Goal: Information Seeking & Learning: Learn about a topic

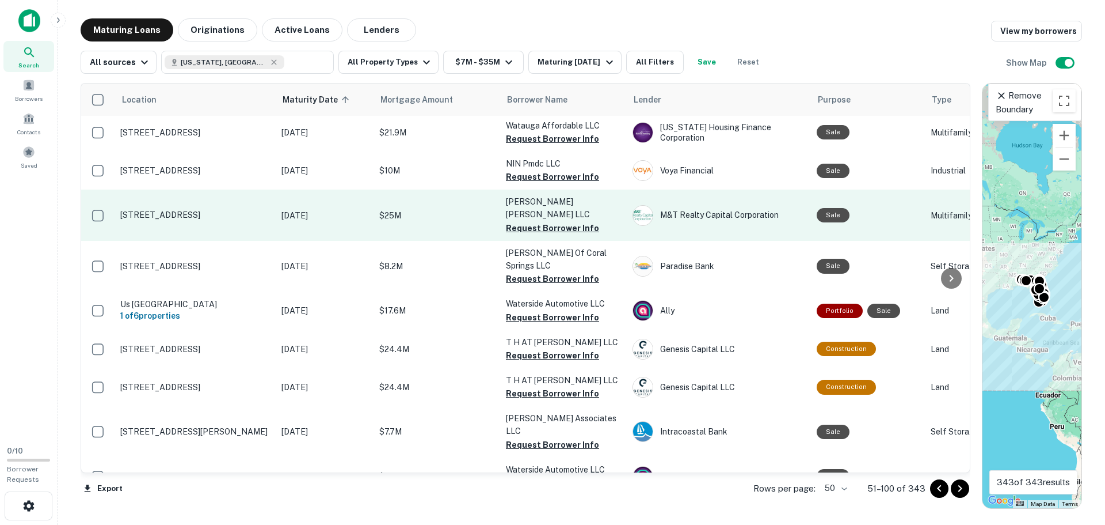
scroll to position [1154, 0]
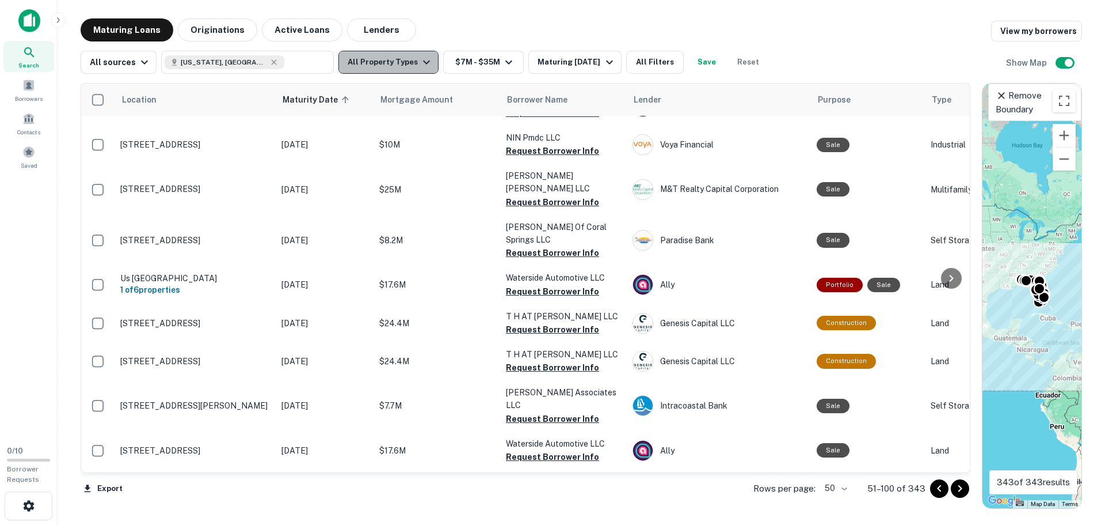
click at [401, 57] on button "All Property Types" at bounding box center [389, 62] width 100 height 23
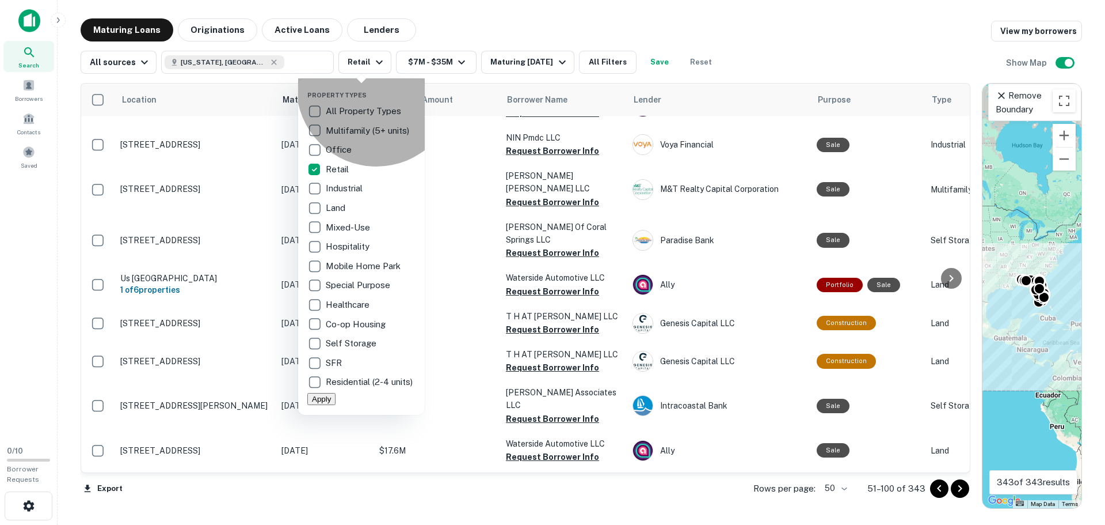
click at [336, 400] on button "Apply" at bounding box center [321, 399] width 28 height 12
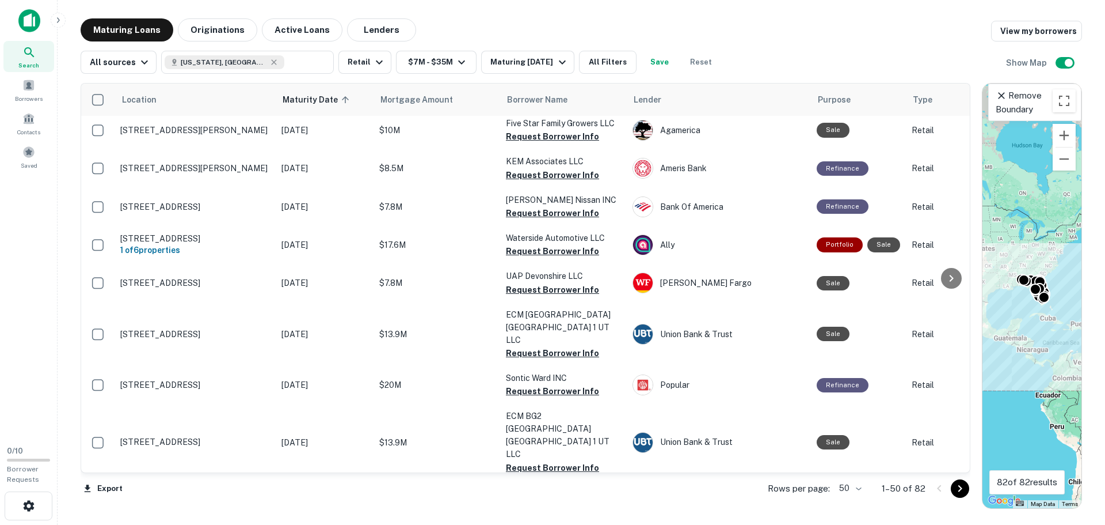
scroll to position [576, 0]
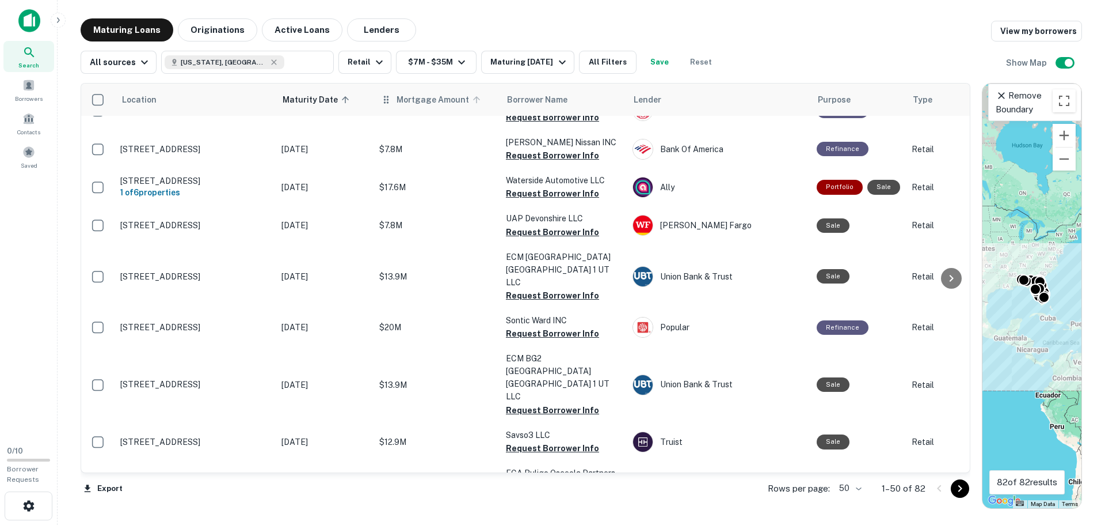
click at [408, 101] on span "Mortgage Amount" at bounding box center [441, 100] width 88 height 14
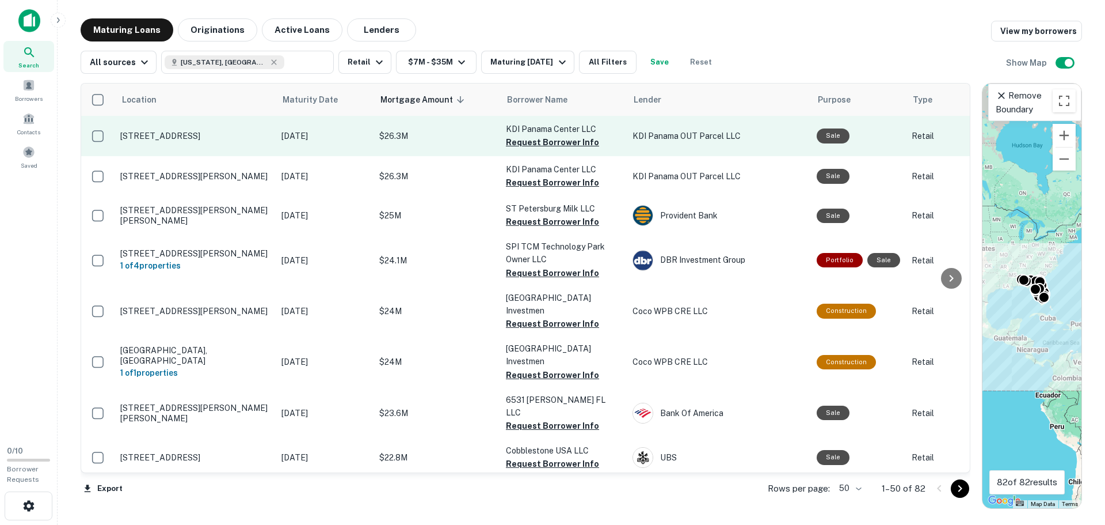
click at [636, 135] on p "KDI Panama OUT Parcel LLC" at bounding box center [719, 136] width 173 height 13
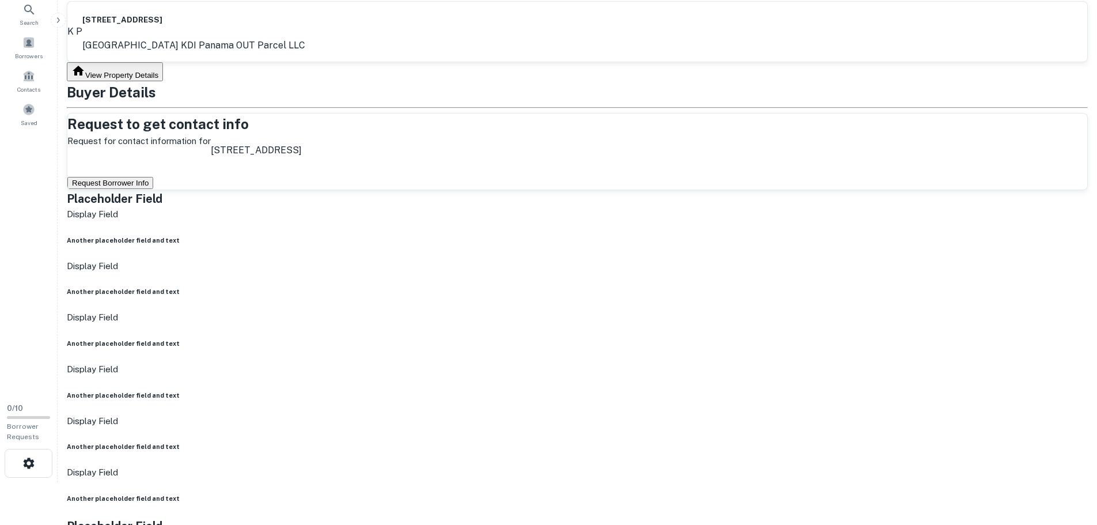
scroll to position [230, 0]
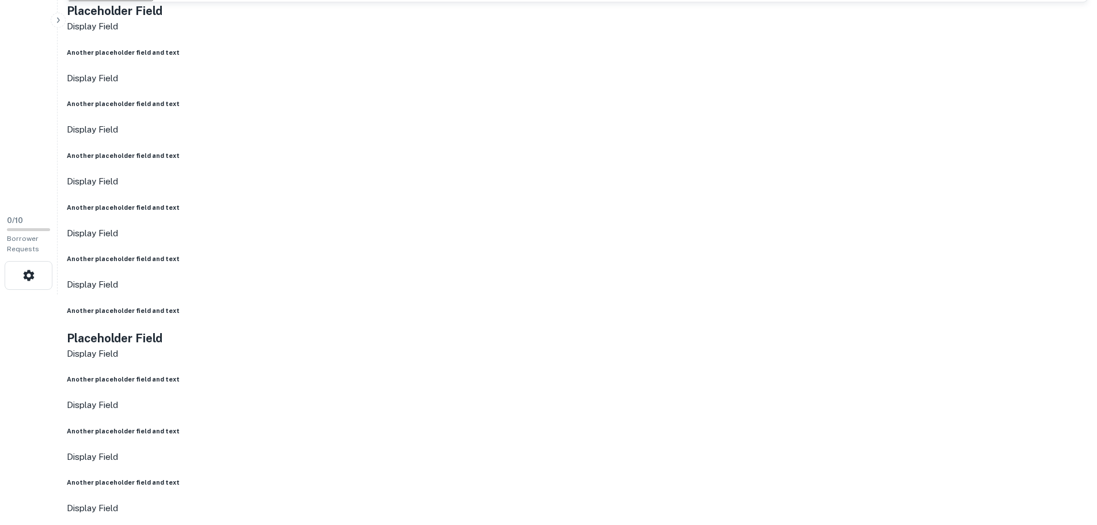
drag, startPoint x: 462, startPoint y: 154, endPoint x: 564, endPoint y: 160, distance: 102.1
copy p "kdi panama center llc"
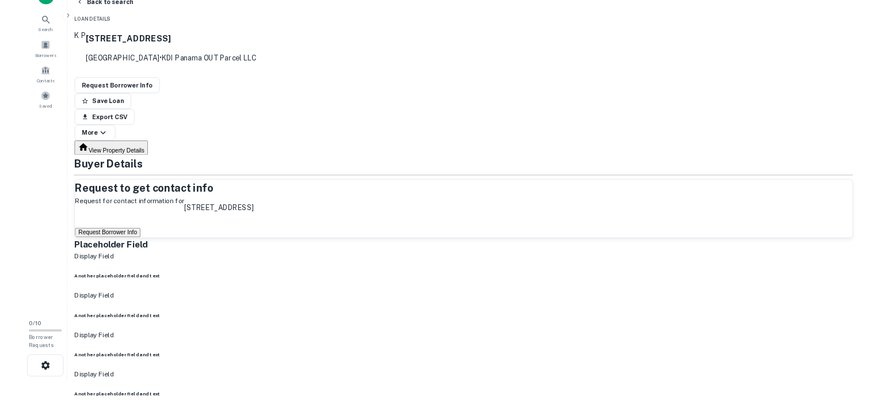
scroll to position [0, 0]
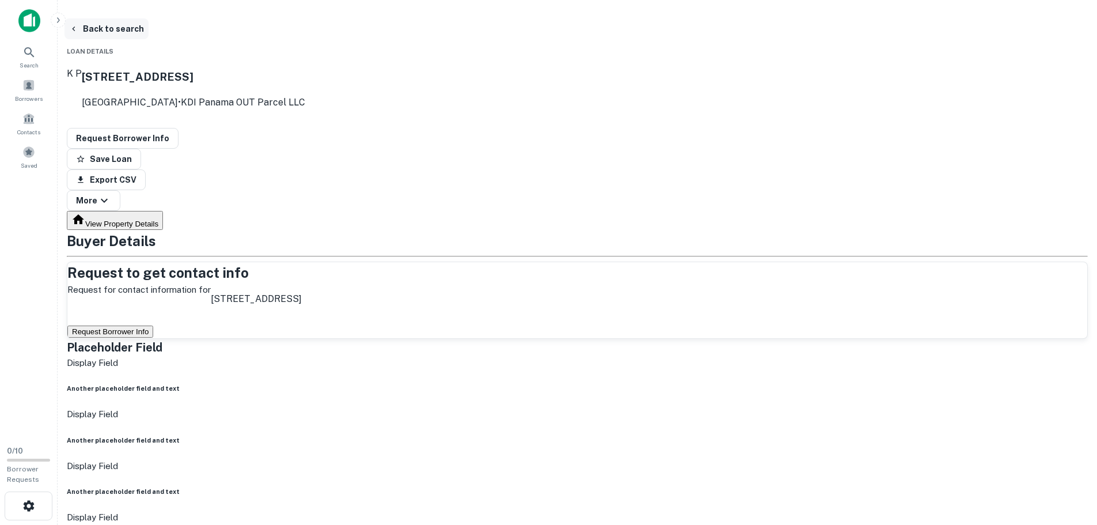
click at [78, 30] on icon "button" at bounding box center [73, 28] width 9 height 9
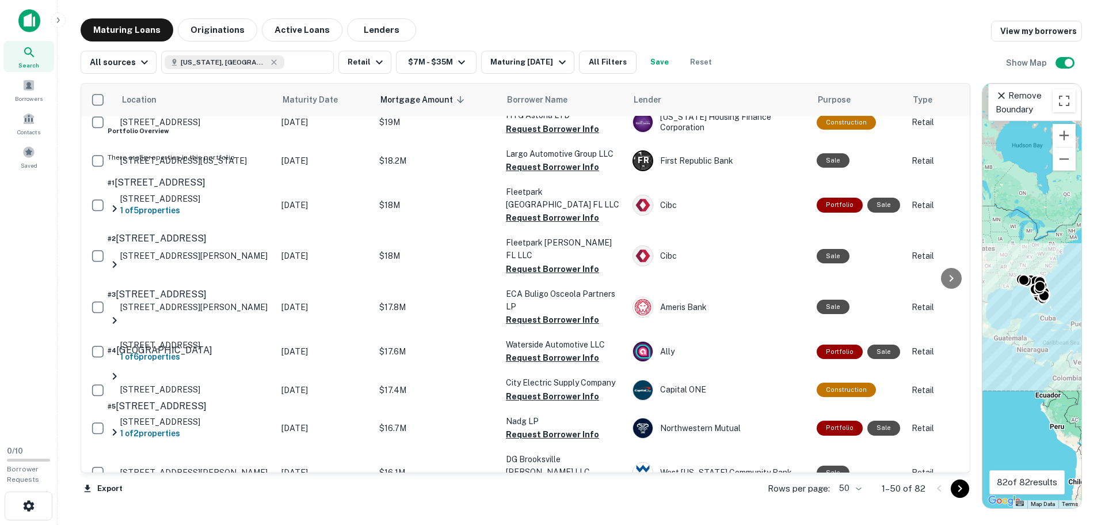
scroll to position [691, 0]
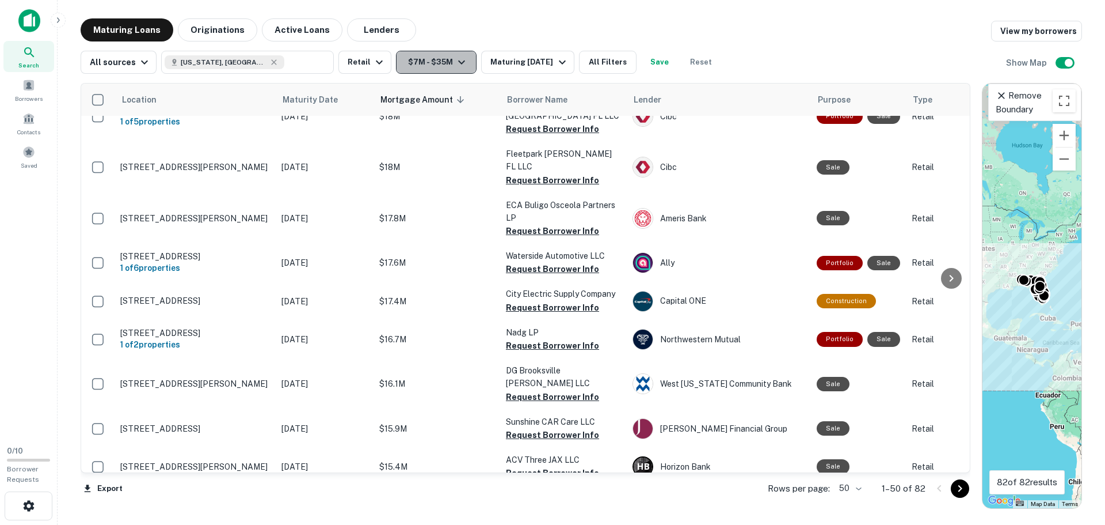
click at [458, 63] on icon "button" at bounding box center [461, 62] width 7 height 4
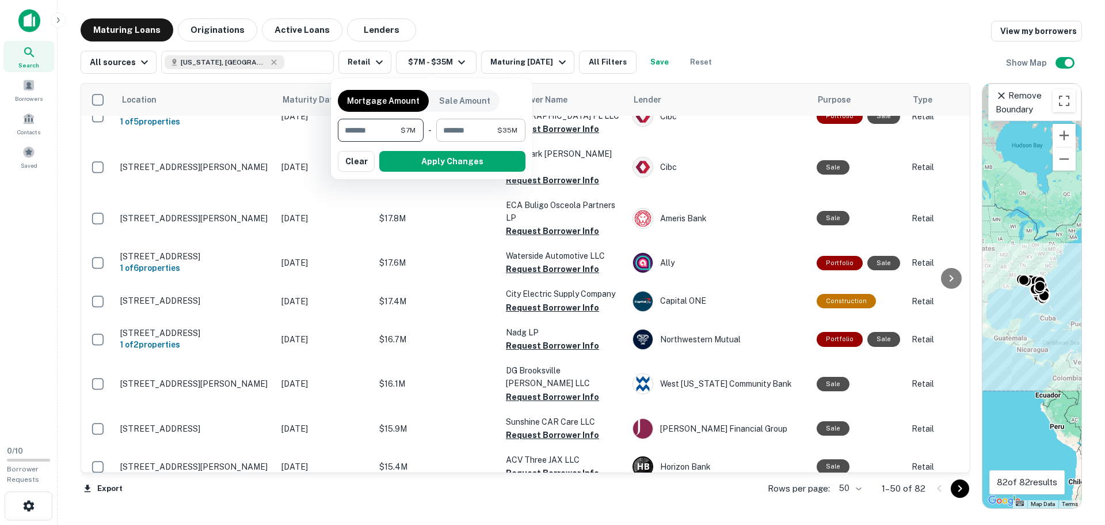
click at [474, 130] on input "********" at bounding box center [466, 130] width 61 height 23
type input "********"
click at [484, 166] on button "Apply Changes" at bounding box center [452, 161] width 146 height 21
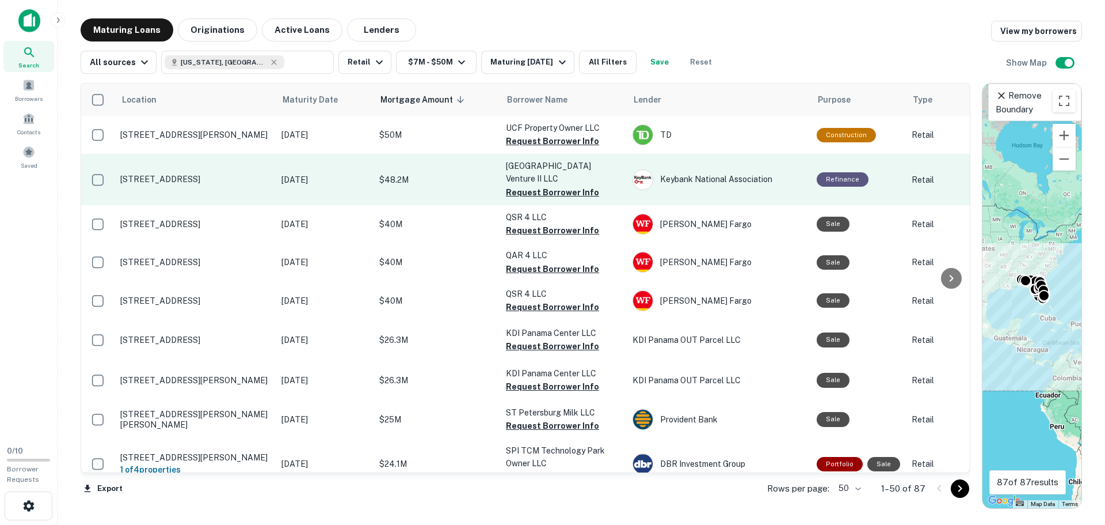
click at [149, 175] on p "[STREET_ADDRESS]" at bounding box center [195, 179] width 150 height 10
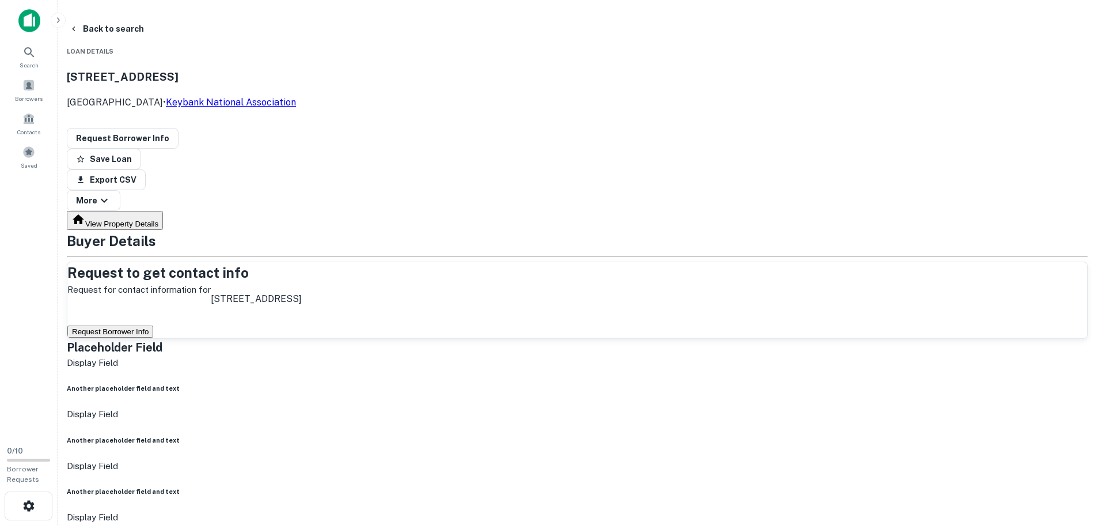
drag, startPoint x: 193, startPoint y: 68, endPoint x: 325, endPoint y: 95, distance: 134.6
click at [325, 95] on div "[STREET_ADDRESS] • Keybank National Association" at bounding box center [577, 88] width 1021 height 61
copy div "[STREET_ADDRESS] •"
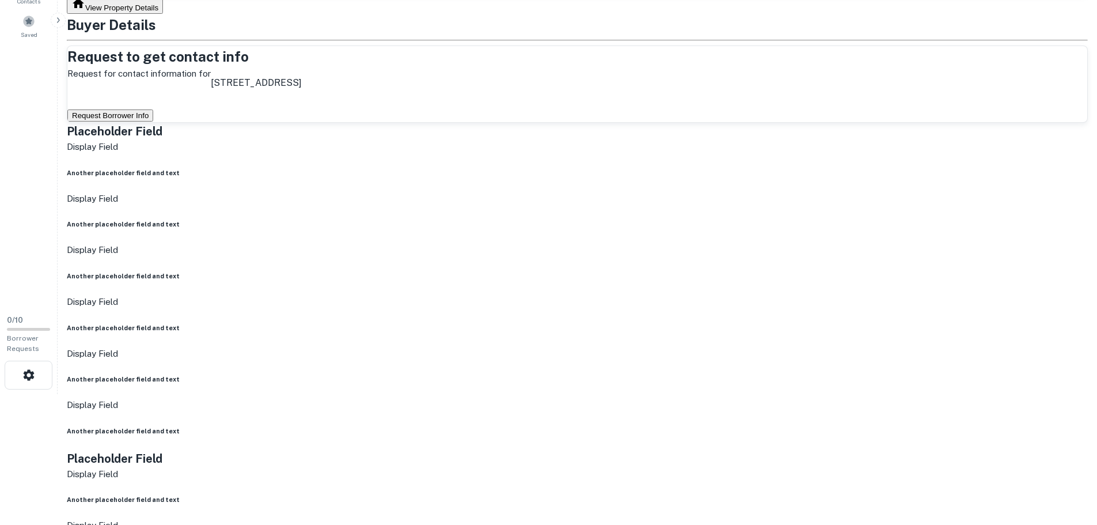
scroll to position [173, 0]
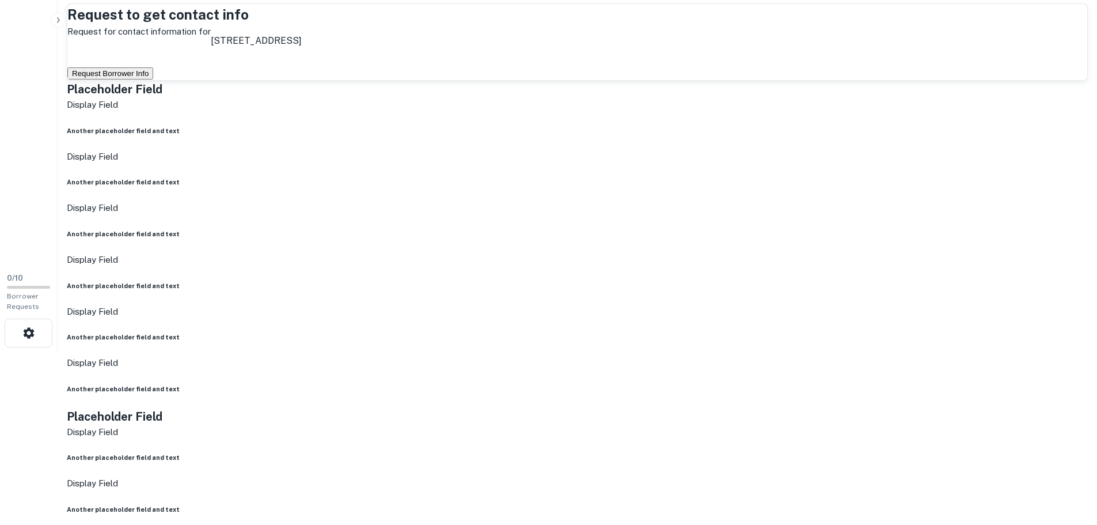
drag, startPoint x: 477, startPoint y: 209, endPoint x: 565, endPoint y: 229, distance: 90.4
copy p "panama city beach venture ii llc"
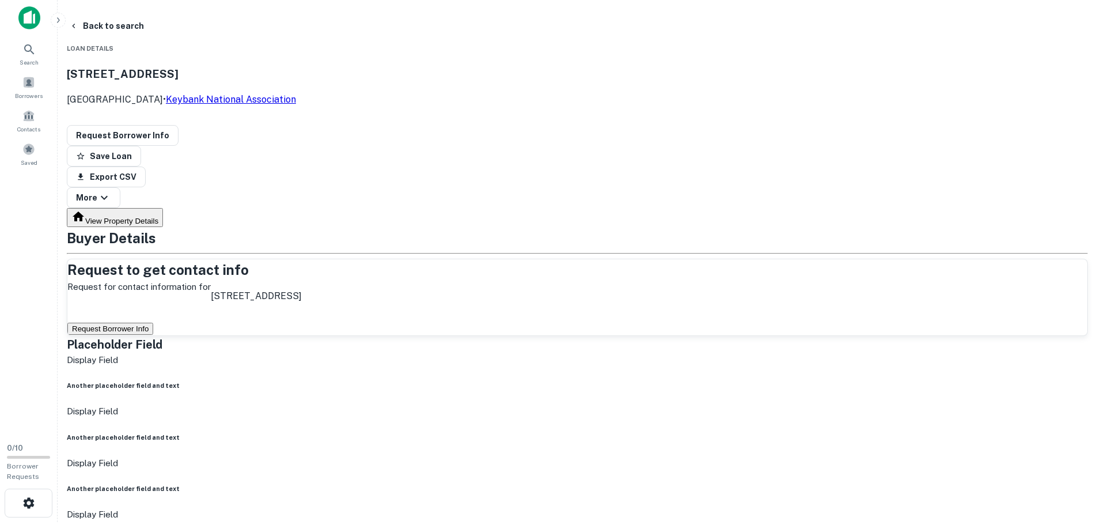
scroll to position [0, 0]
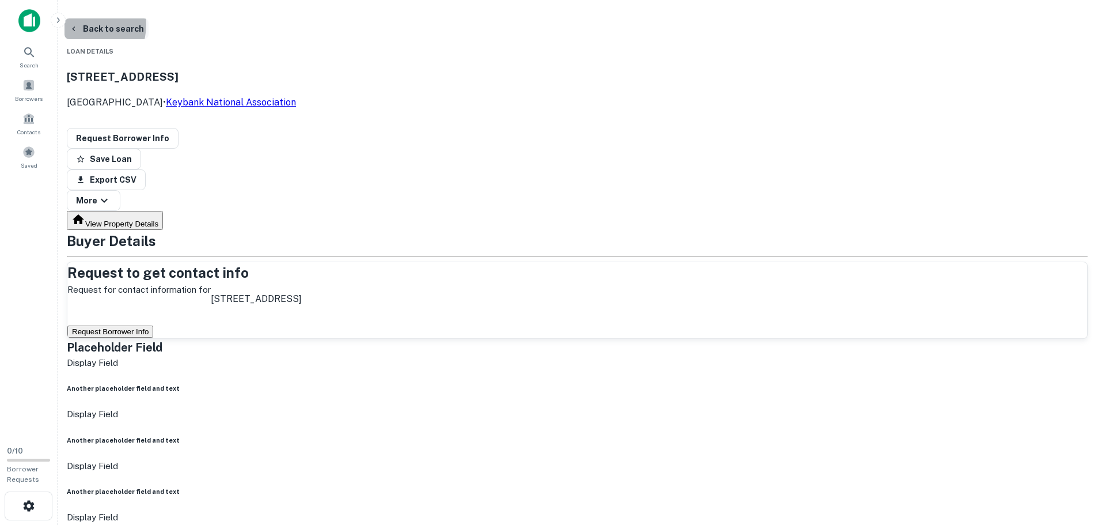
click at [149, 25] on button "Back to search" at bounding box center [106, 28] width 84 height 21
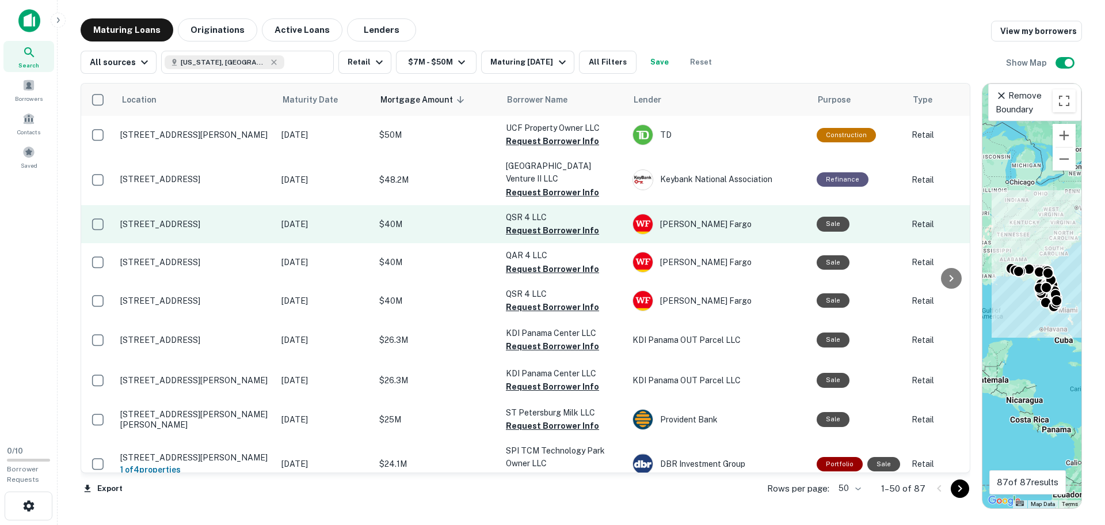
click at [139, 226] on p "[STREET_ADDRESS]" at bounding box center [195, 224] width 150 height 10
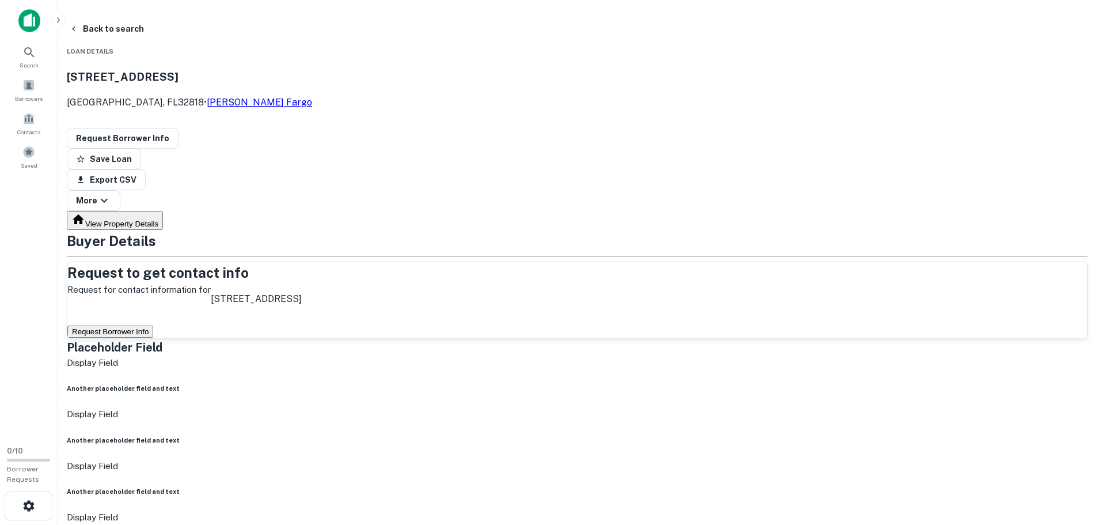
drag, startPoint x: 343, startPoint y: 94, endPoint x: 322, endPoint y: 87, distance: 22.4
click at [312, 96] on p "[GEOGRAPHIC_DATA], FL32818 • [PERSON_NAME] Fargo" at bounding box center [189, 103] width 245 height 14
drag, startPoint x: 271, startPoint y: 92, endPoint x: 193, endPoint y: 73, distance: 80.0
click at [193, 73] on div "[STREET_ADDRESS] • [PERSON_NAME] Fargo" at bounding box center [577, 88] width 1021 height 61
copy div "[STREET_ADDRESS]"
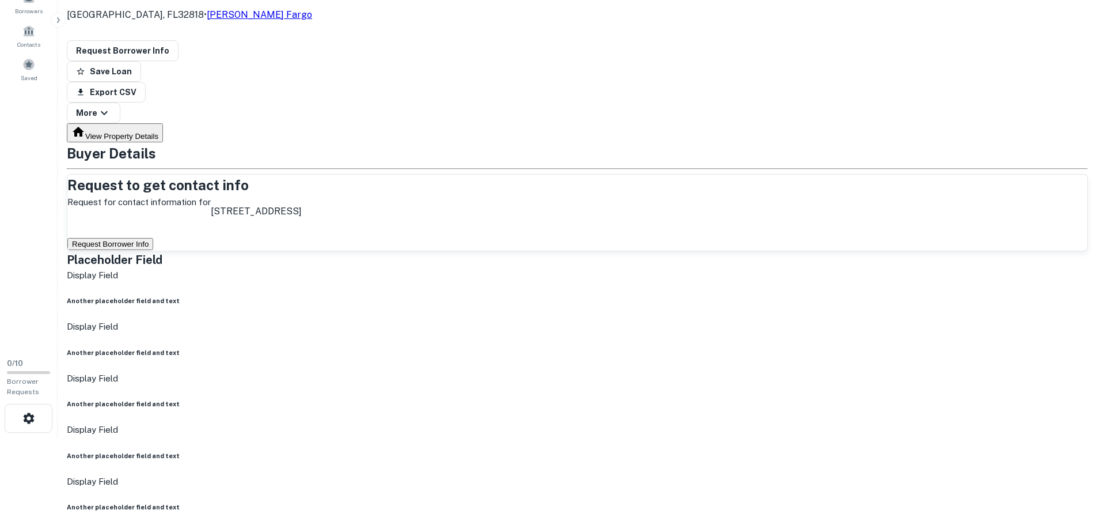
scroll to position [115, 0]
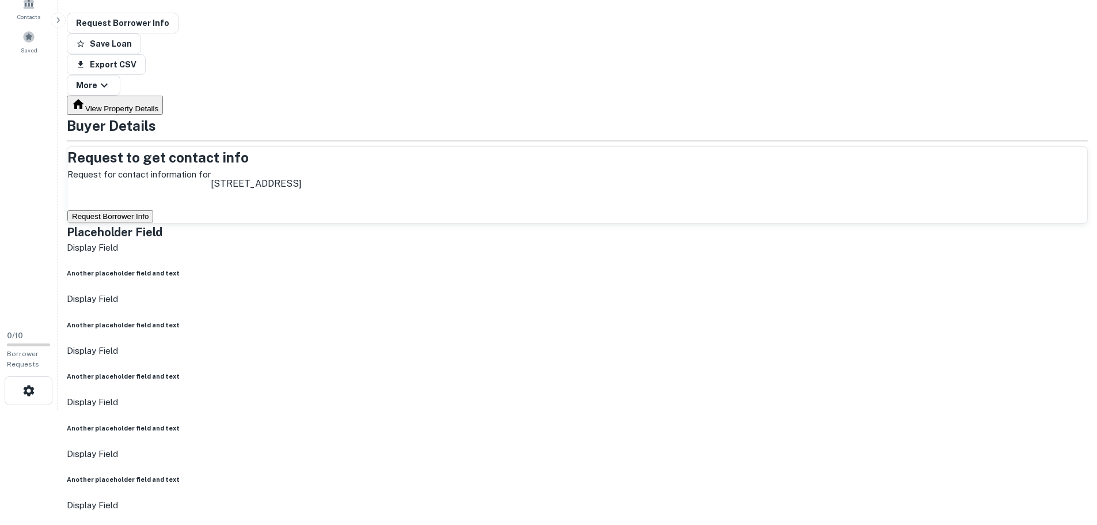
drag, startPoint x: 513, startPoint y: 304, endPoint x: 560, endPoint y: 315, distance: 47.9
copy p "qsr 4 llc"
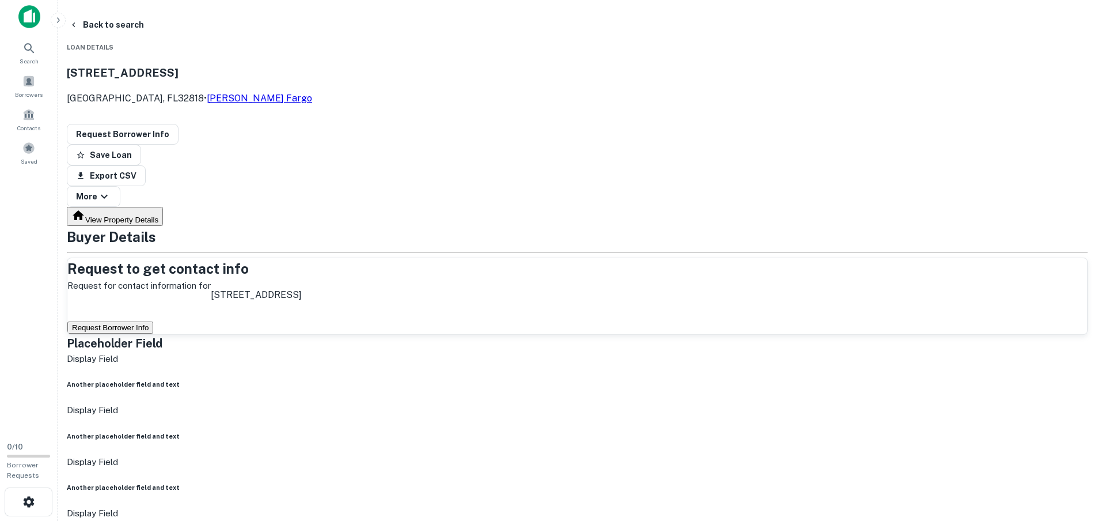
scroll to position [0, 0]
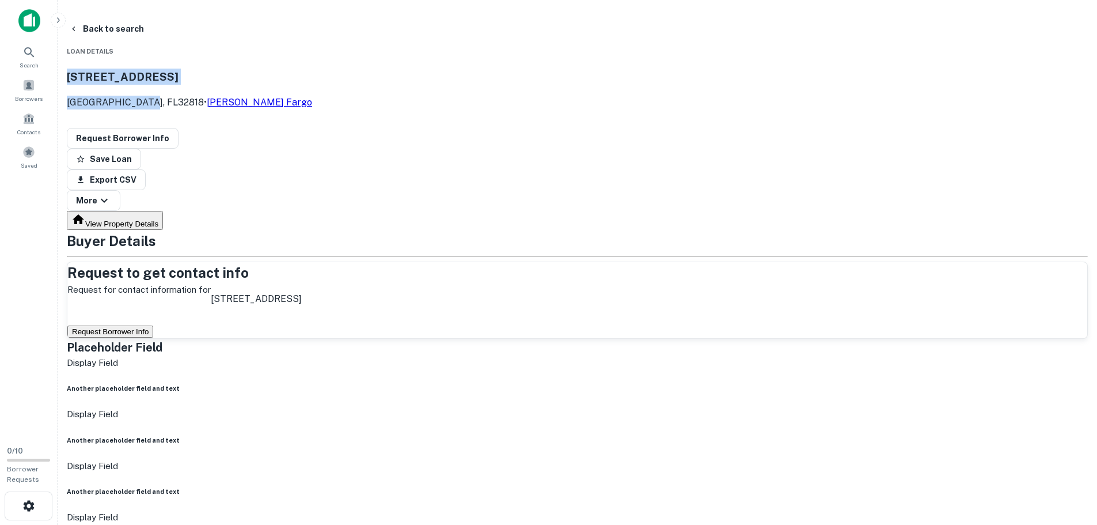
drag, startPoint x: 272, startPoint y: 93, endPoint x: 200, endPoint y: 72, distance: 75.6
click at [200, 72] on div "[STREET_ADDRESS] • [PERSON_NAME] Fargo" at bounding box center [189, 89] width 245 height 41
copy div "[STREET_ADDRESS]"
click at [78, 28] on icon "button" at bounding box center [73, 28] width 9 height 9
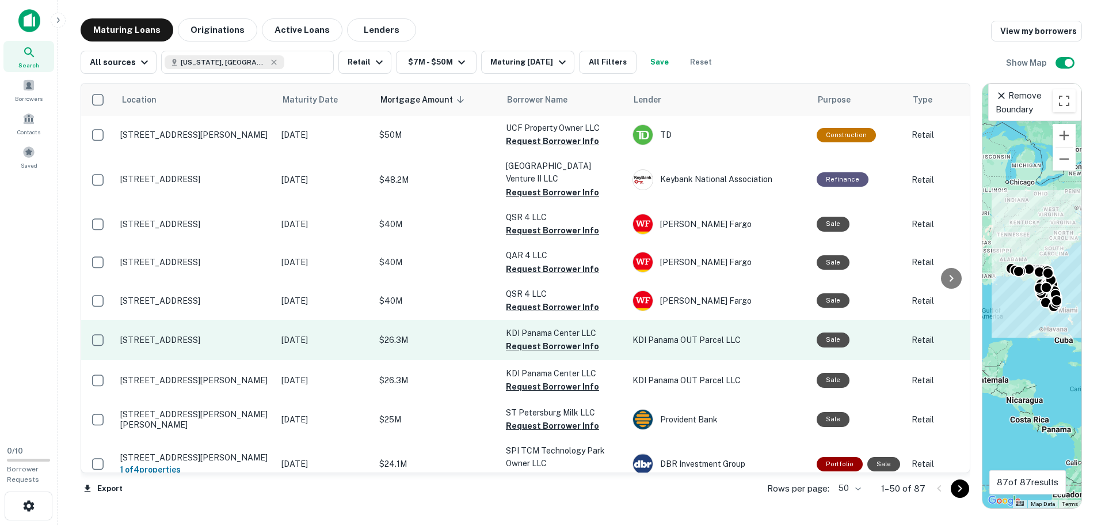
click at [262, 342] on p "[STREET_ADDRESS]" at bounding box center [195, 340] width 150 height 10
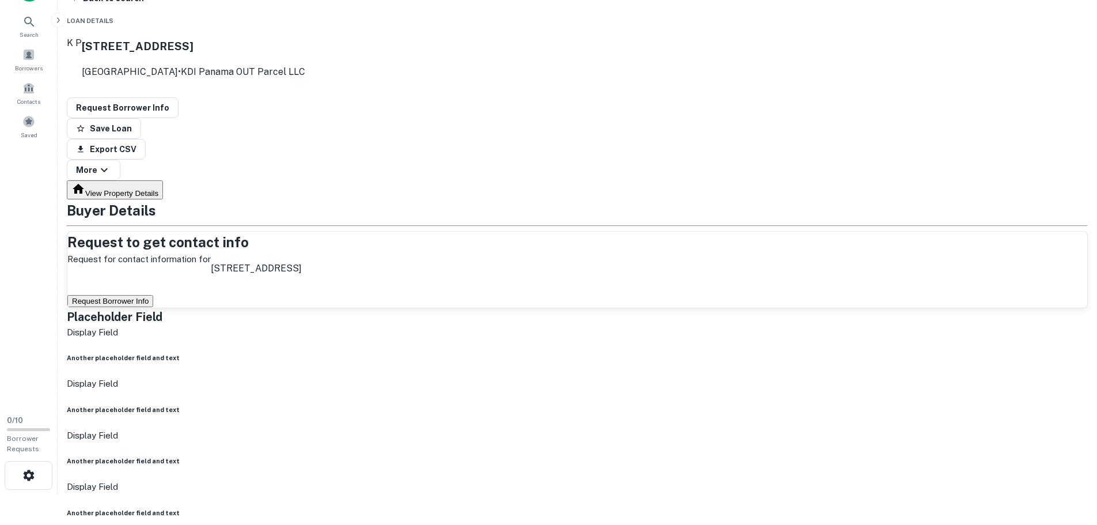
scroll to position [58, 0]
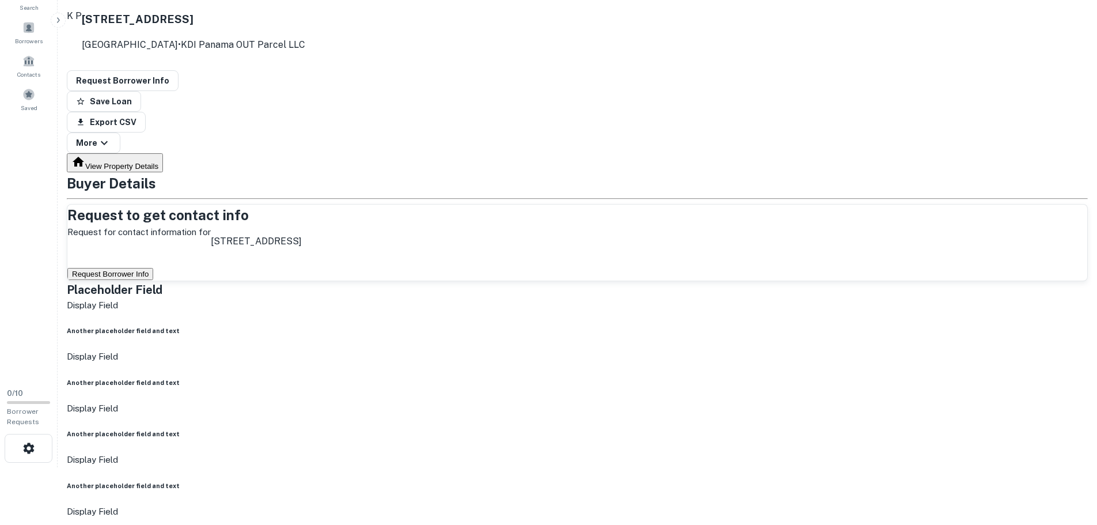
drag, startPoint x: 456, startPoint y: 365, endPoint x: 564, endPoint y: 368, distance: 107.7
copy p "kdi panama center llc"
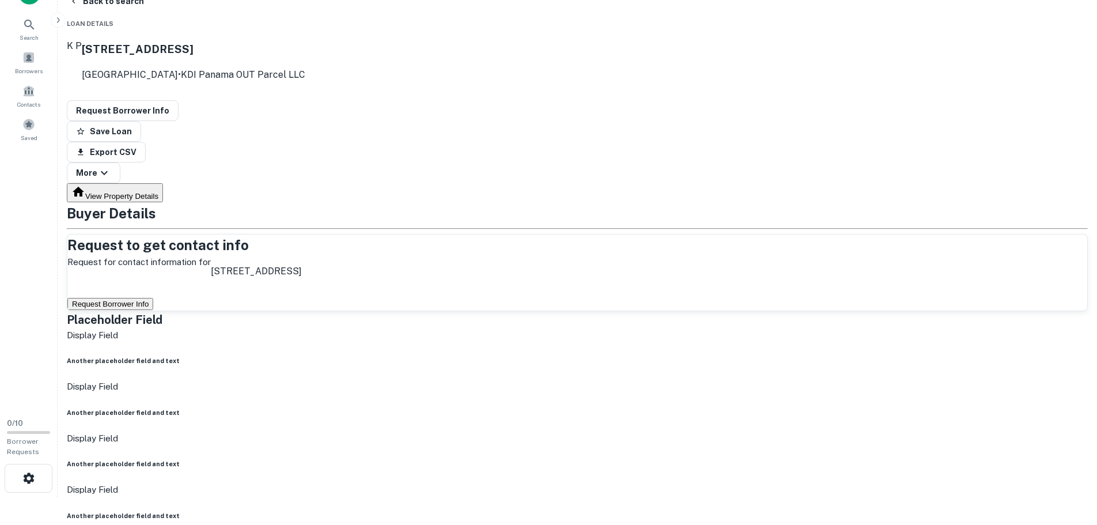
scroll to position [0, 0]
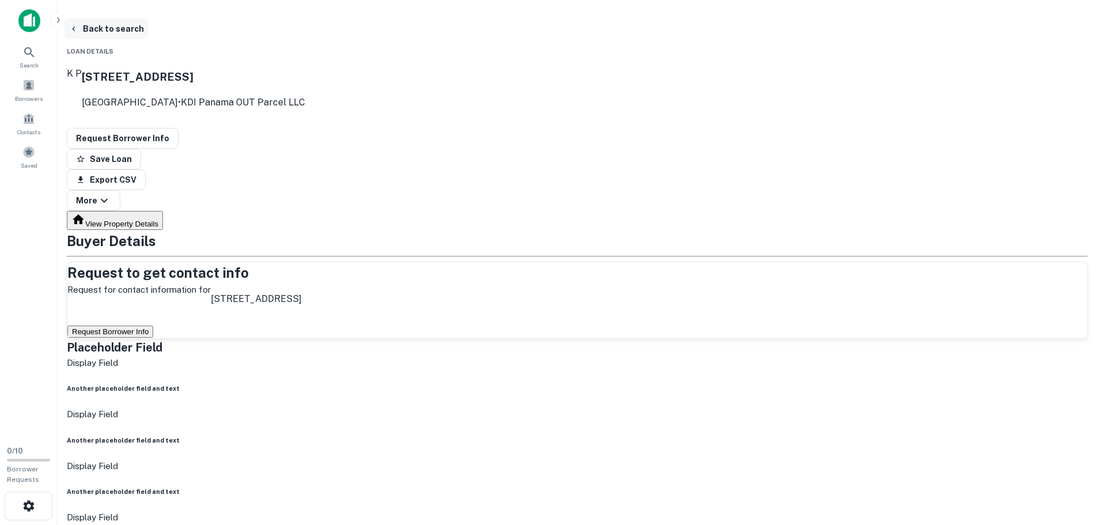
click at [149, 29] on button "Back to search" at bounding box center [106, 28] width 84 height 21
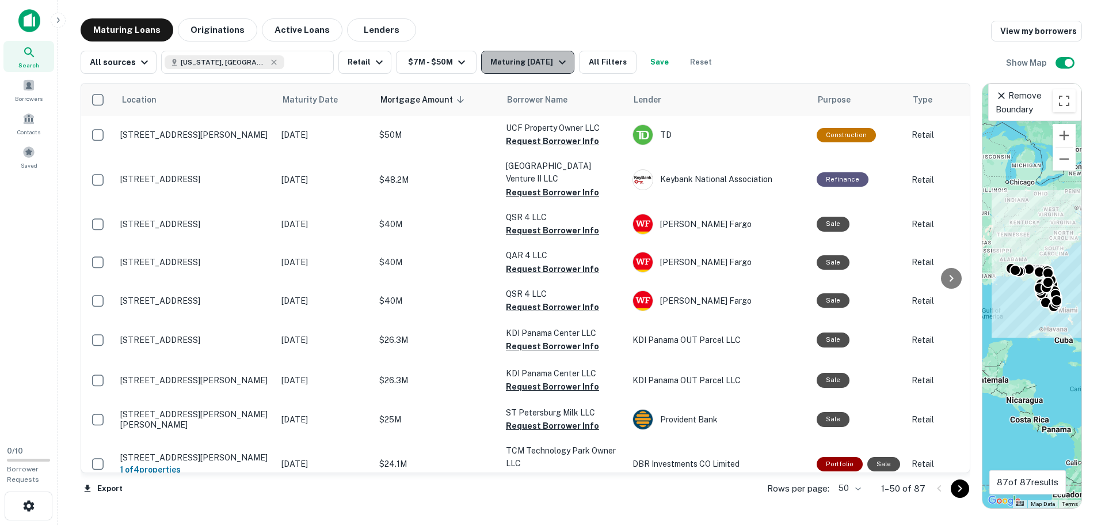
click at [518, 65] on div "Maturing [DATE]" at bounding box center [530, 62] width 78 height 14
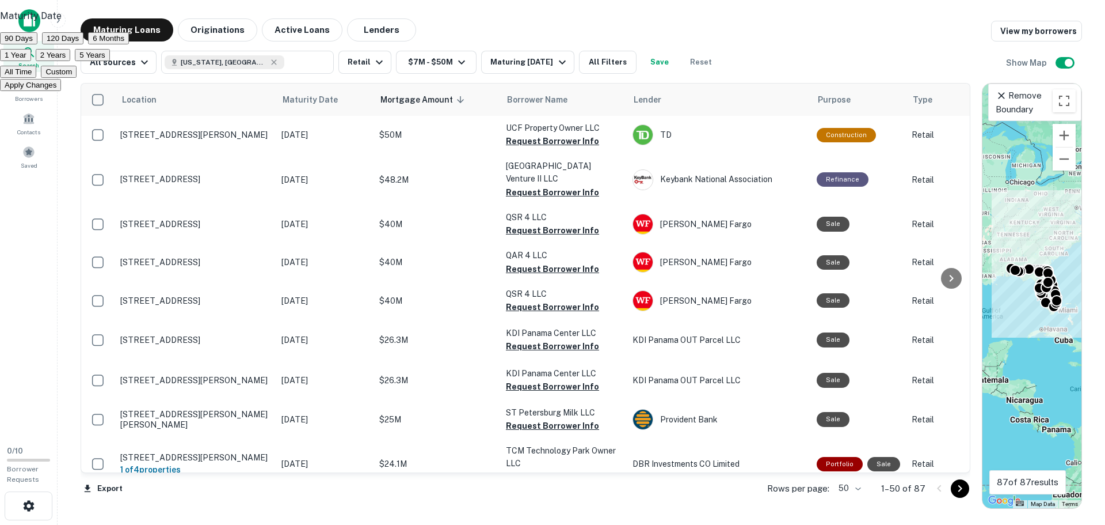
click at [31, 61] on button "1 Year" at bounding box center [15, 55] width 31 height 12
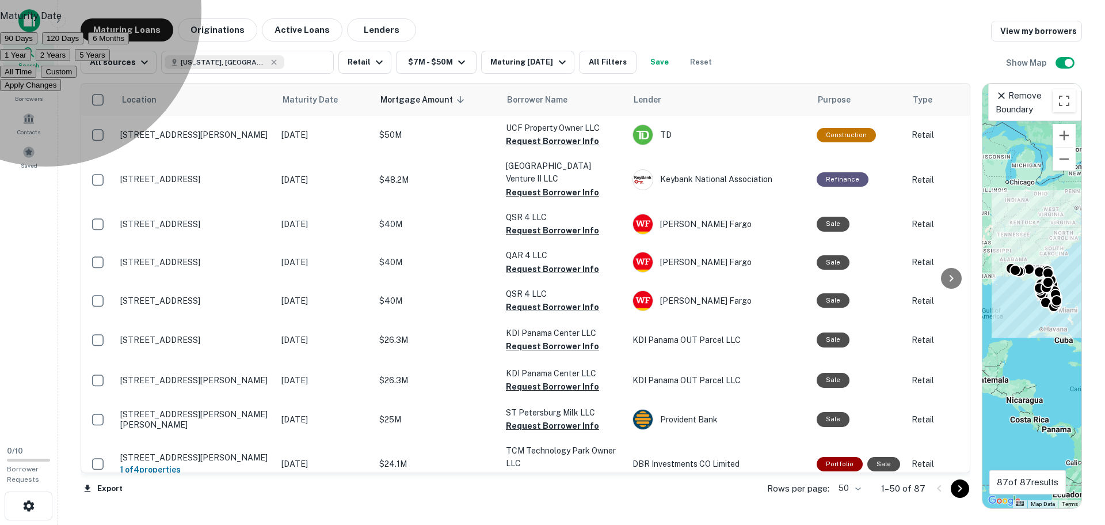
click at [61, 91] on button "Apply Changes" at bounding box center [30, 85] width 61 height 12
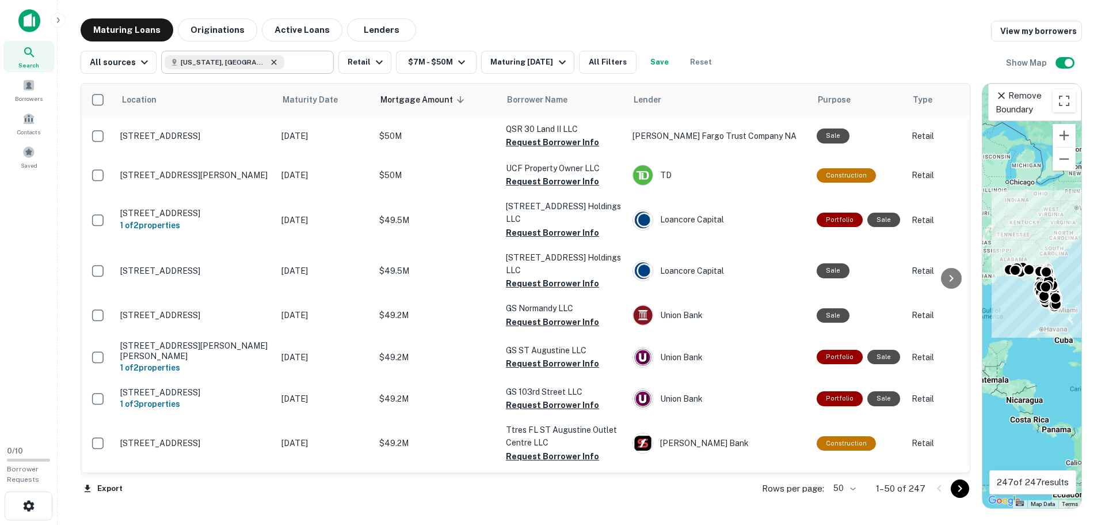
click at [269, 61] on icon at bounding box center [273, 62] width 9 height 9
type input "**********"
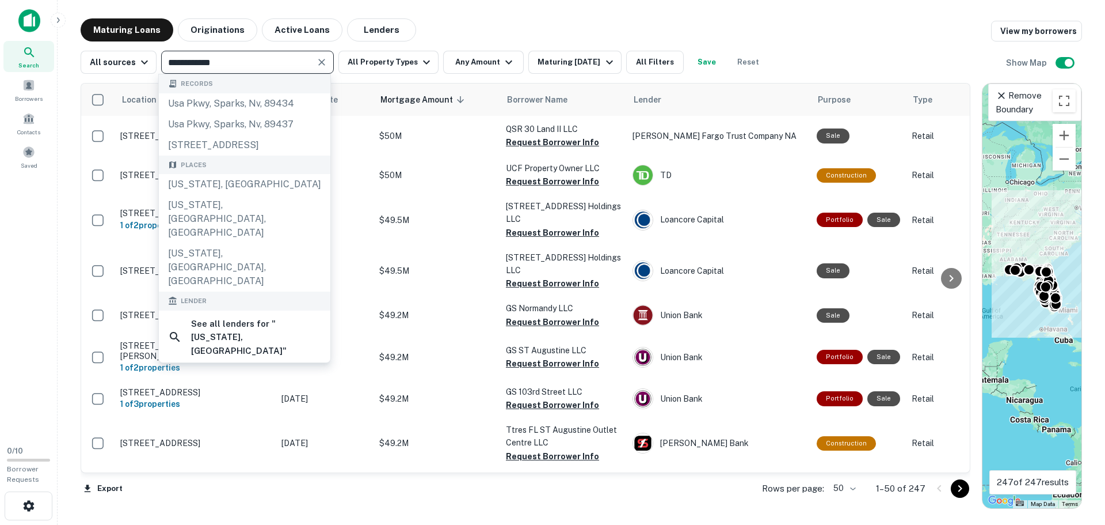
click at [322, 60] on icon "Clear" at bounding box center [321, 62] width 7 height 7
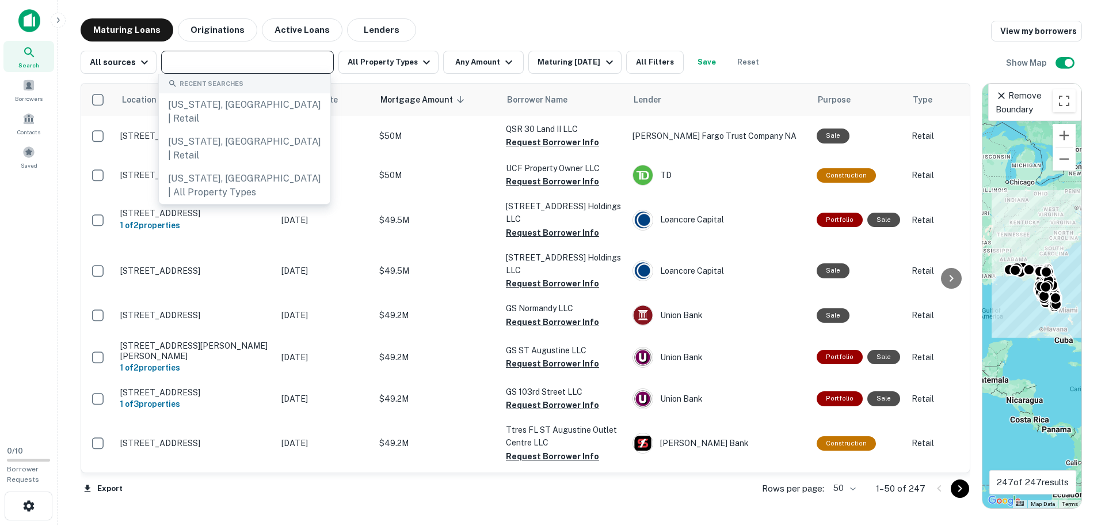
click at [299, 62] on input "text" at bounding box center [247, 62] width 164 height 16
click at [387, 67] on button "All Property Types" at bounding box center [389, 62] width 100 height 23
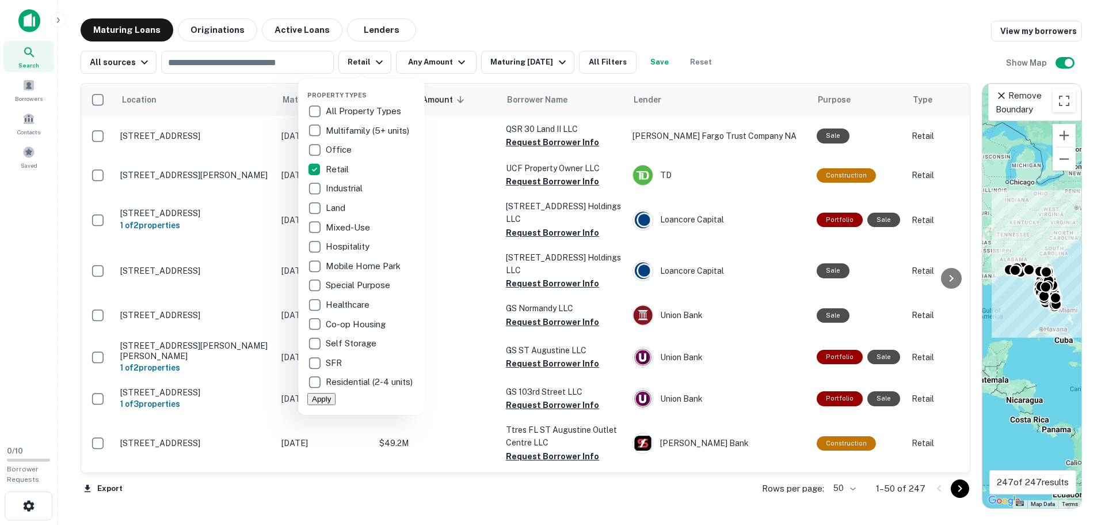
click at [435, 69] on div at bounding box center [552, 262] width 1105 height 525
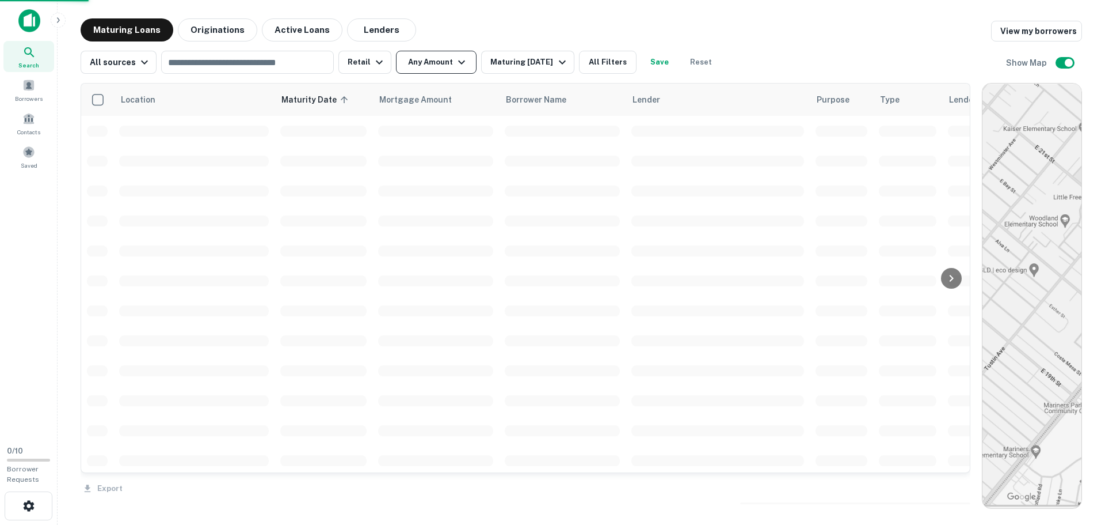
click at [434, 62] on button "Any Amount" at bounding box center [436, 62] width 81 height 23
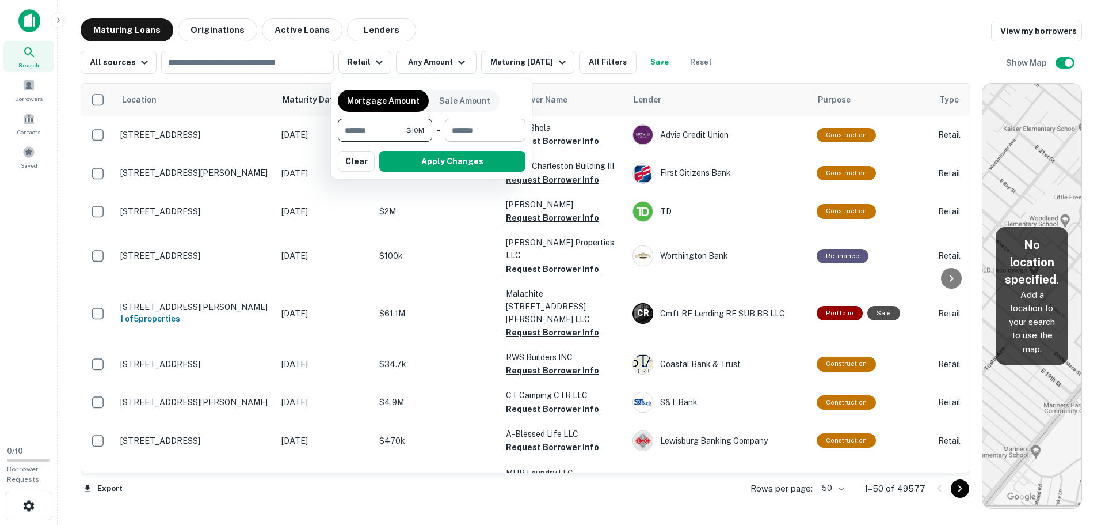
type input "********"
click at [469, 131] on input "number" at bounding box center [481, 130] width 73 height 23
type input "********"
click at [461, 161] on button "Apply Changes" at bounding box center [452, 161] width 146 height 21
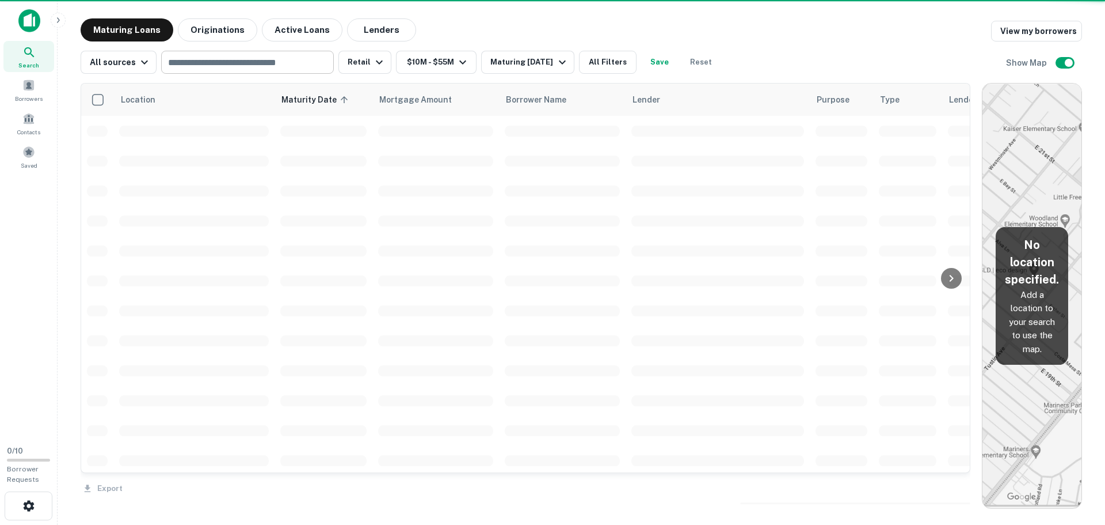
click at [279, 67] on input "text" at bounding box center [247, 62] width 164 height 16
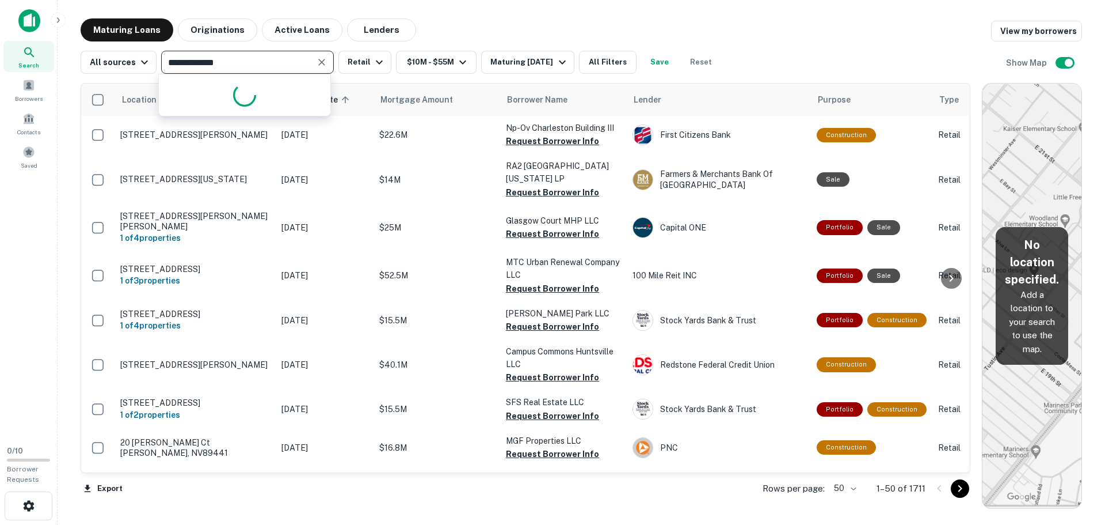
type input "**********"
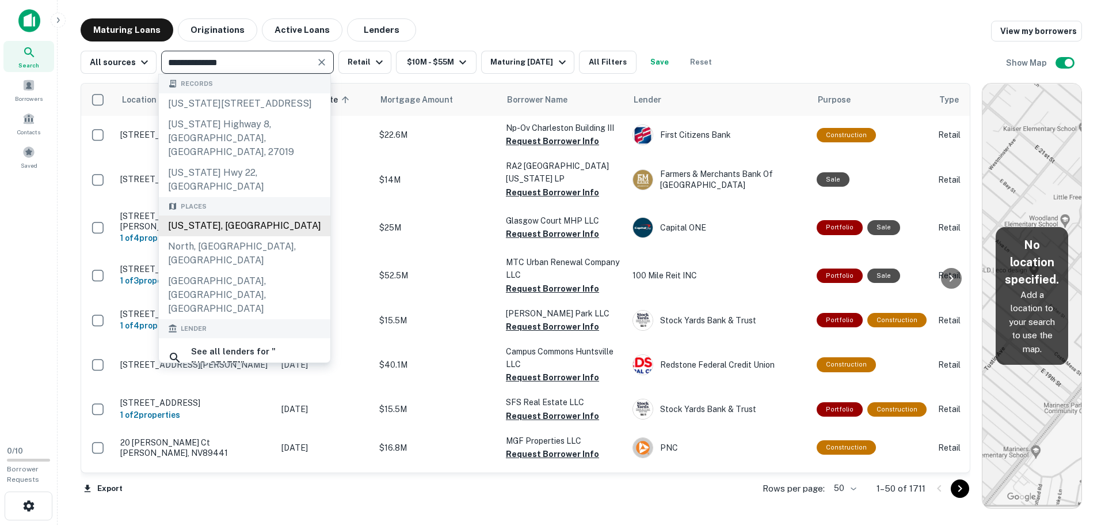
click at [238, 215] on div "[US_STATE], [GEOGRAPHIC_DATA]" at bounding box center [245, 225] width 172 height 21
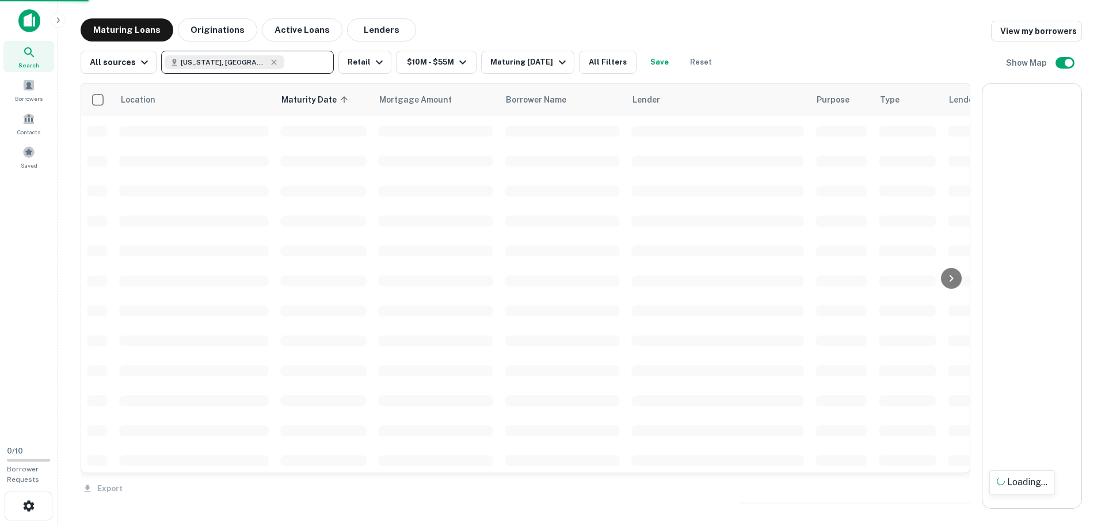
click at [519, 75] on div "Location Maturity Date sorted ascending Mortgage Amount Borrower Name Lender Pu…" at bounding box center [582, 291] width 1002 height 435
click at [518, 58] on div "Maturing [DATE]" at bounding box center [530, 62] width 78 height 14
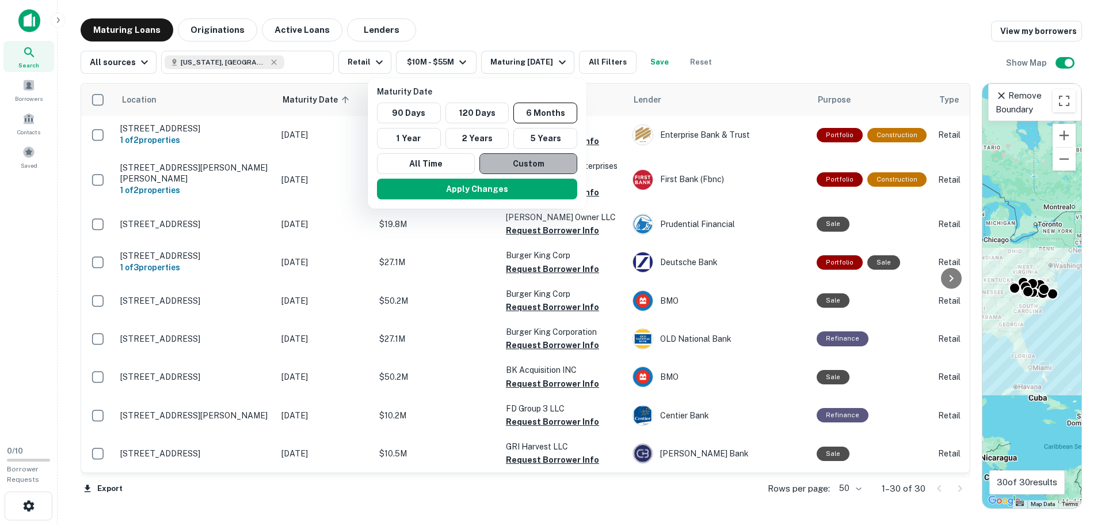
click at [510, 161] on button "Custom" at bounding box center [529, 163] width 98 height 21
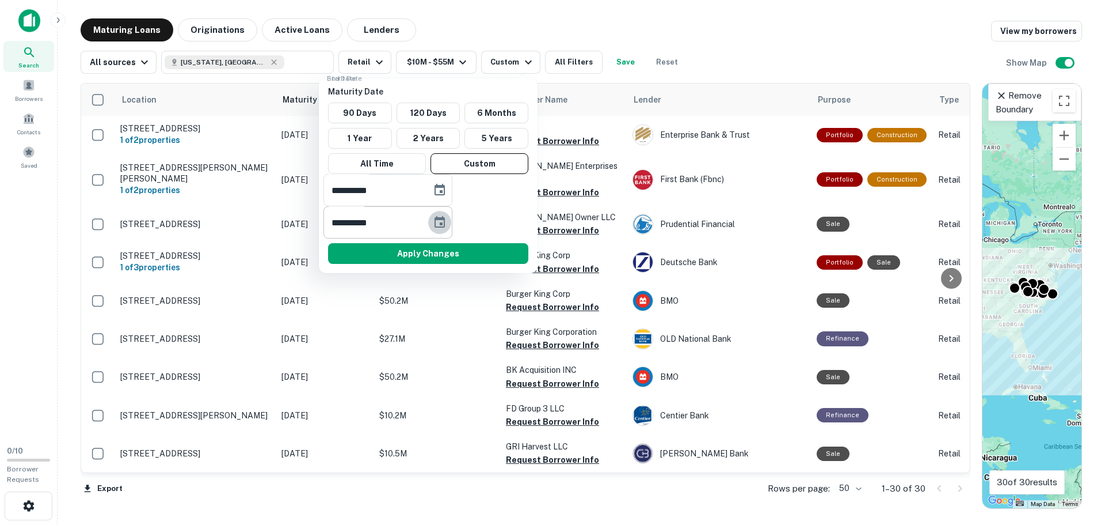
click at [447, 215] on icon "Choose date, selected date is Sep 6, 2025" at bounding box center [440, 222] width 14 height 14
click at [444, 252] on icon "Next month" at bounding box center [444, 252] width 0 height 0
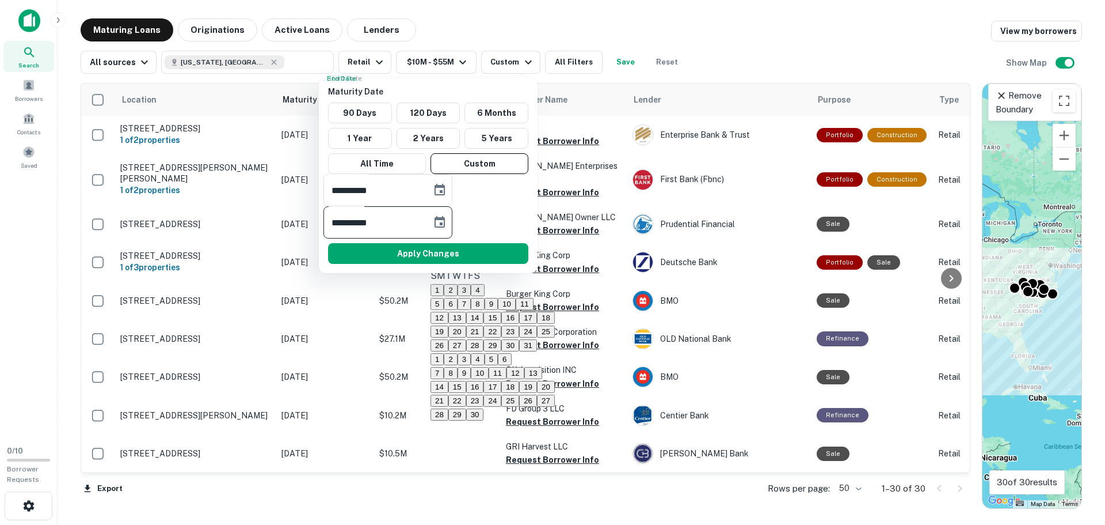
click at [444, 265] on icon "Next month" at bounding box center [444, 265] width 0 height 0
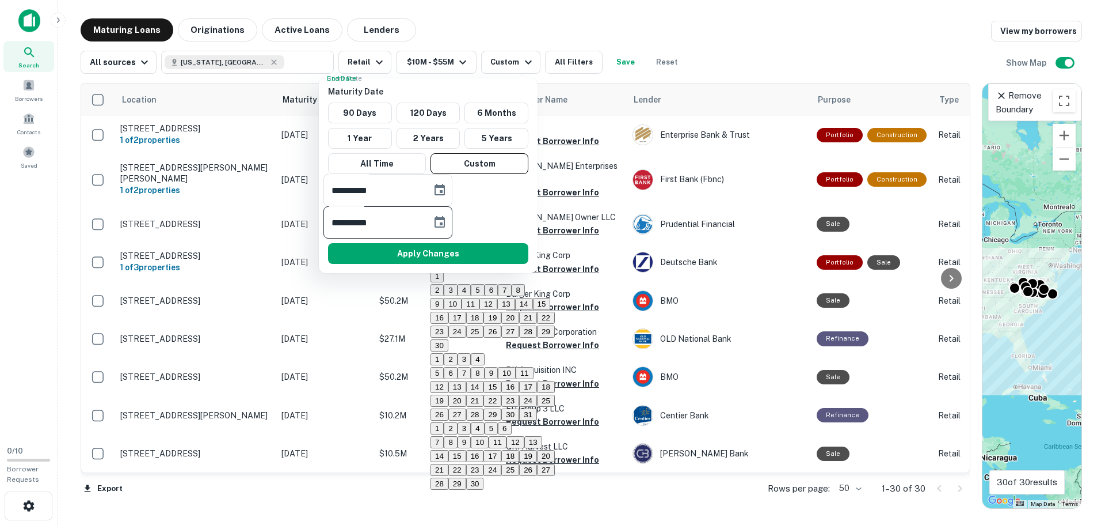
click at [444, 252] on icon "Next month" at bounding box center [444, 252] width 0 height 0
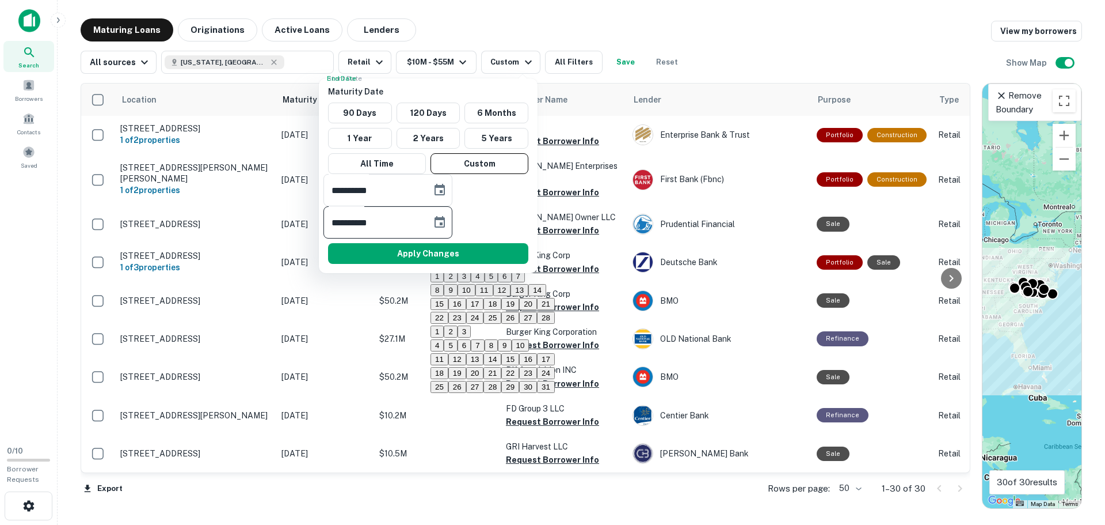
click at [444, 252] on icon "Next month" at bounding box center [444, 252] width 0 height 0
click at [519, 337] on button "30" at bounding box center [510, 331] width 18 height 12
type input "**********"
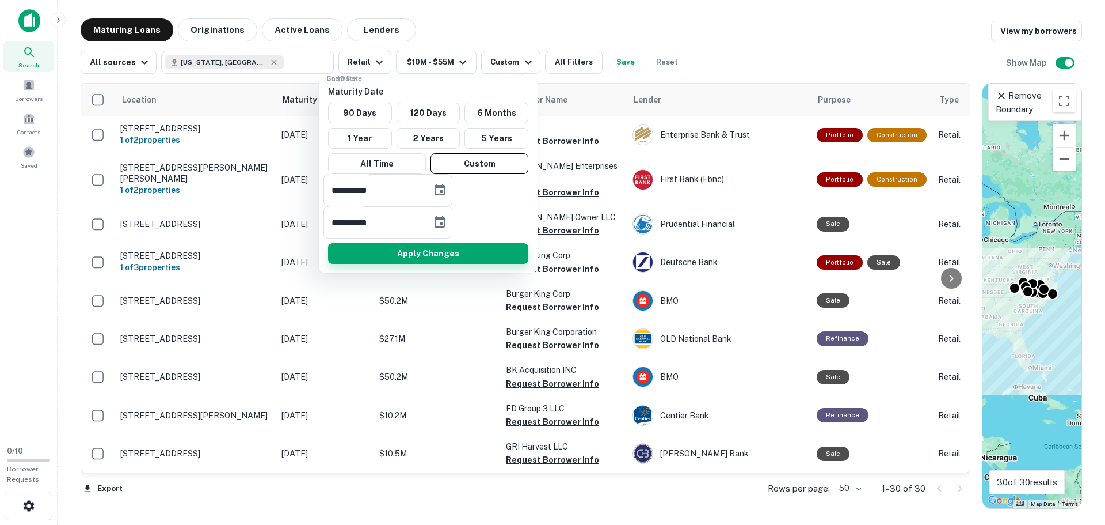
click at [401, 243] on button "Apply Changes" at bounding box center [428, 253] width 200 height 21
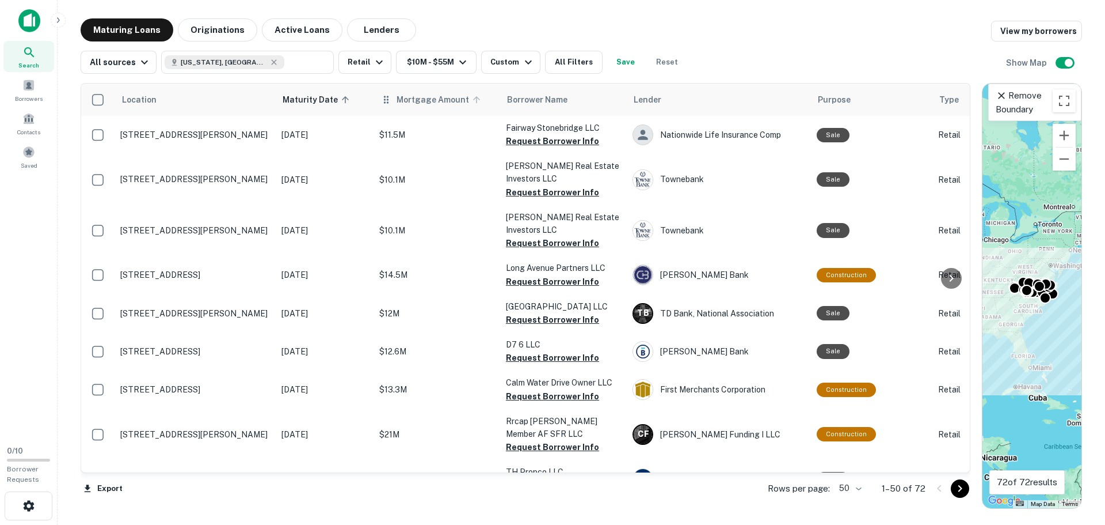
click at [415, 98] on span "Mortgage Amount" at bounding box center [441, 100] width 88 height 14
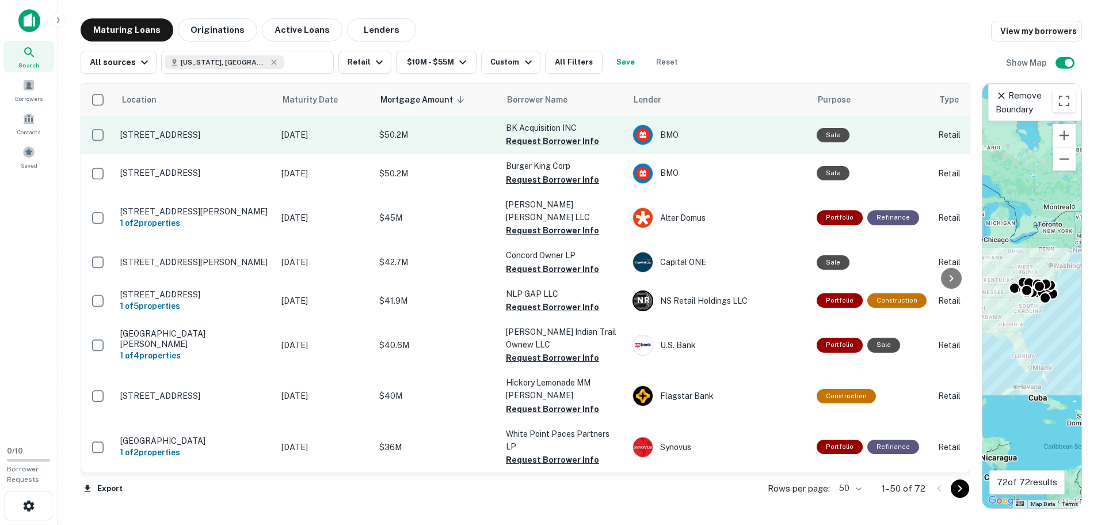
click at [200, 134] on p "[STREET_ADDRESS]" at bounding box center [195, 135] width 150 height 10
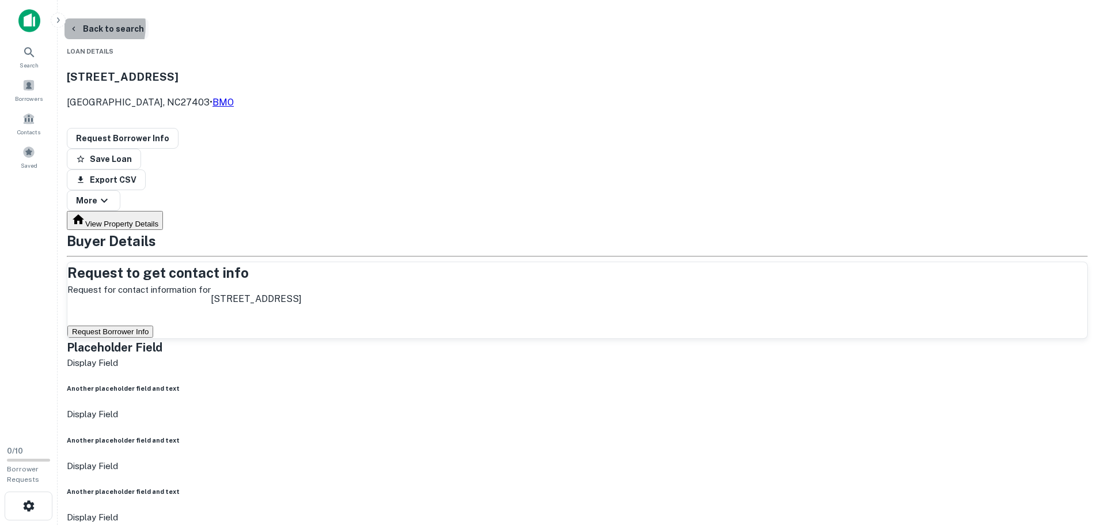
click at [78, 25] on icon "button" at bounding box center [73, 28] width 9 height 9
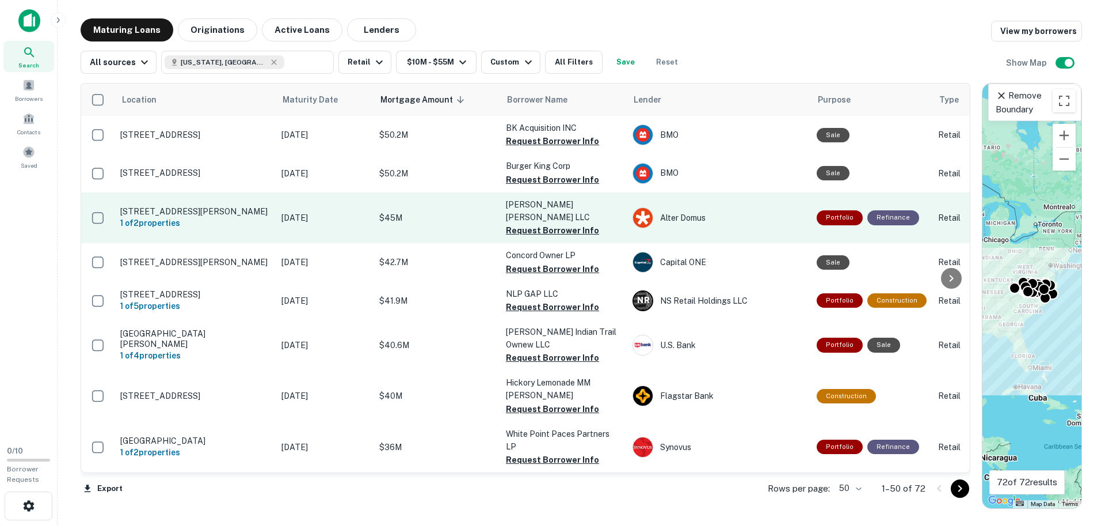
click at [133, 208] on p "[STREET_ADDRESS][PERSON_NAME]" at bounding box center [195, 211] width 150 height 10
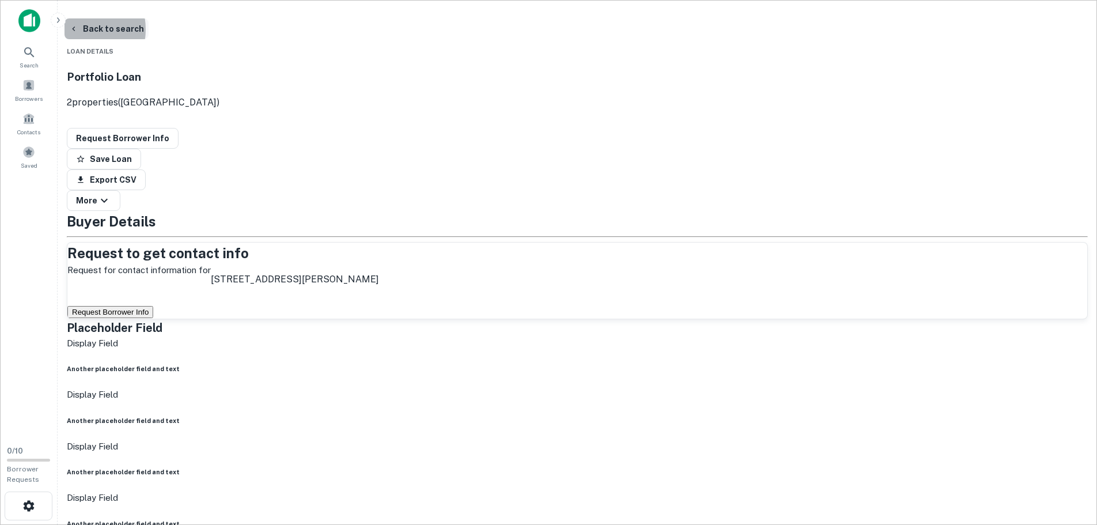
click at [78, 29] on icon "button" at bounding box center [73, 28] width 9 height 9
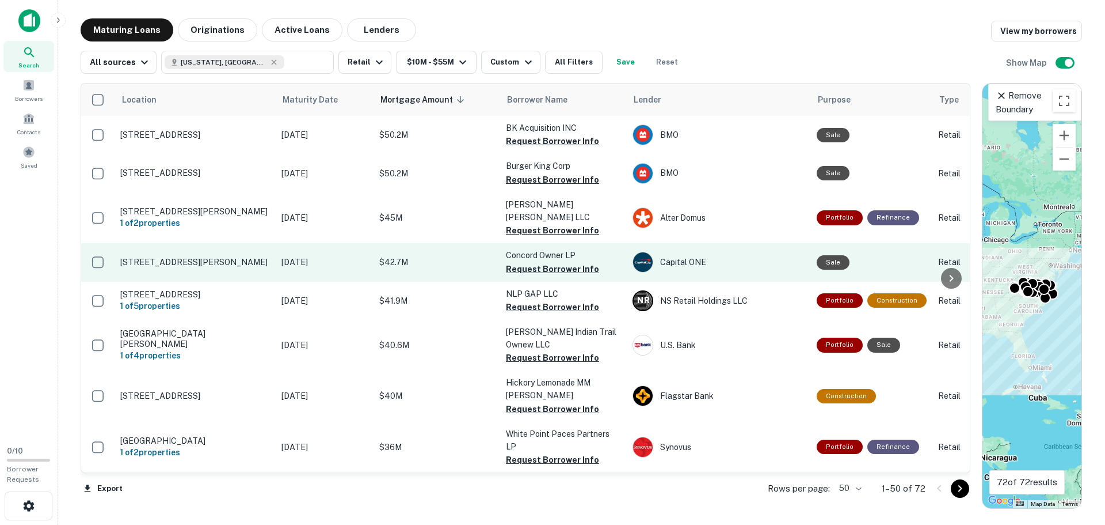
click at [132, 257] on p "[STREET_ADDRESS][PERSON_NAME]" at bounding box center [195, 262] width 150 height 10
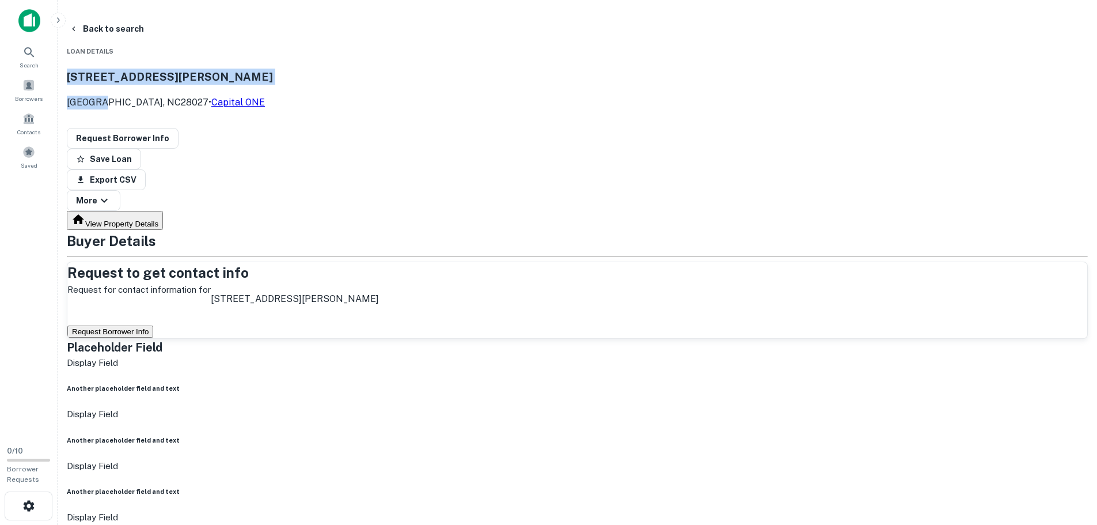
drag, startPoint x: 227, startPoint y: 86, endPoint x: 195, endPoint y: 73, distance: 35.1
click at [195, 73] on div "[STREET_ADDRESS][PERSON_NAME] • Capital ONE" at bounding box center [170, 89] width 206 height 41
click at [78, 27] on icon "button" at bounding box center [73, 28] width 9 height 9
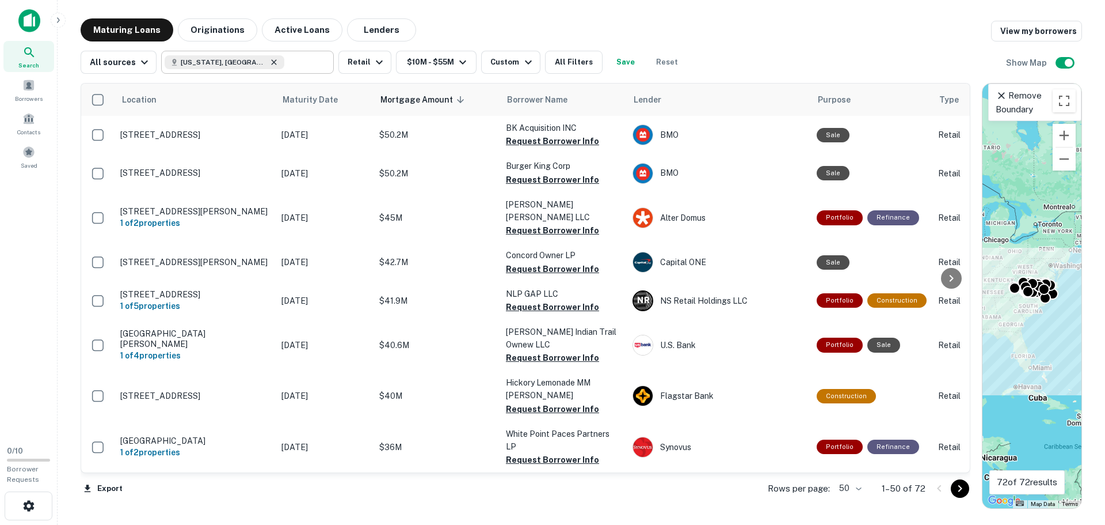
click at [272, 63] on icon at bounding box center [274, 61] width 5 height 5
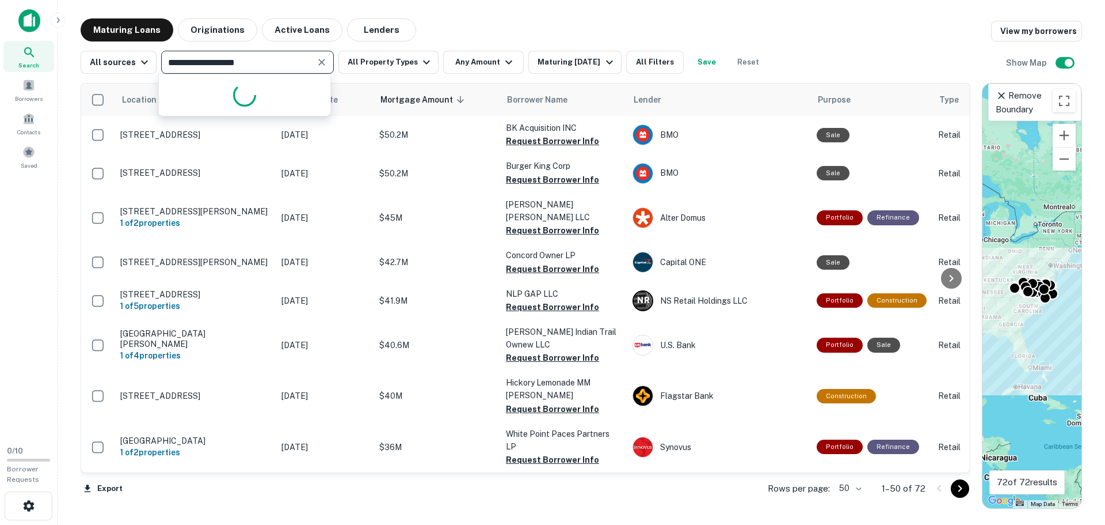
click at [250, 63] on input "**********" at bounding box center [238, 62] width 147 height 16
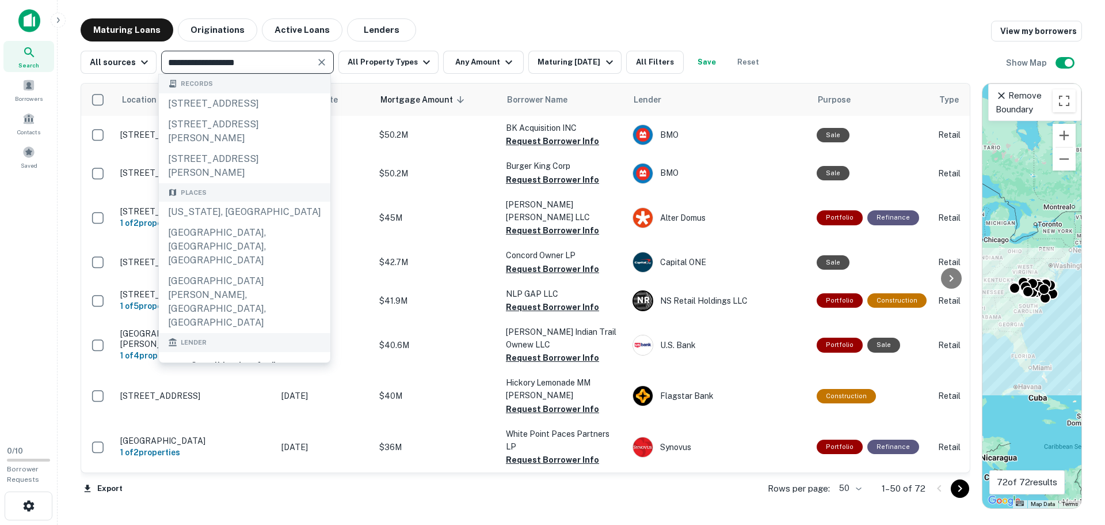
click at [256, 65] on input "**********" at bounding box center [238, 62] width 147 height 16
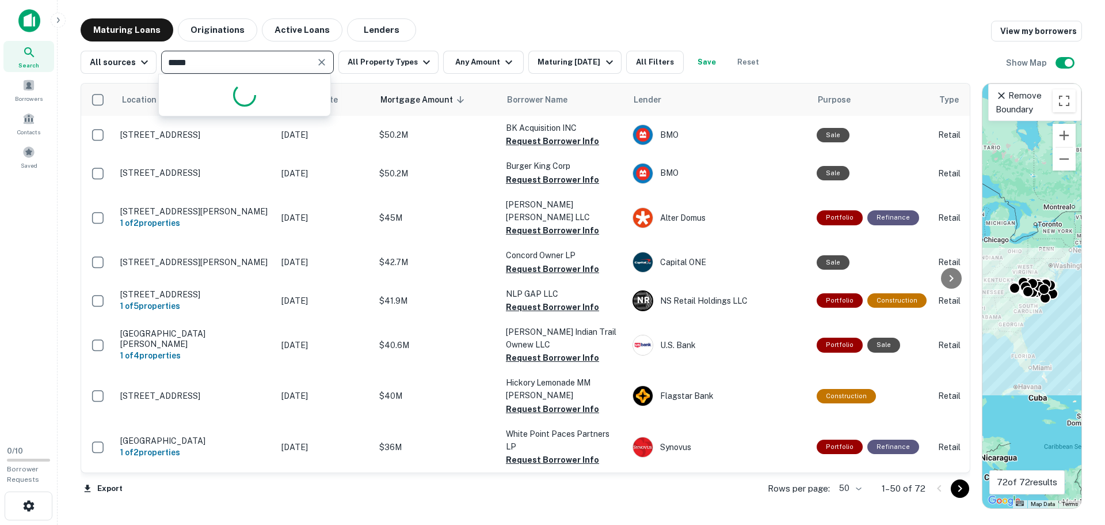
type input "******"
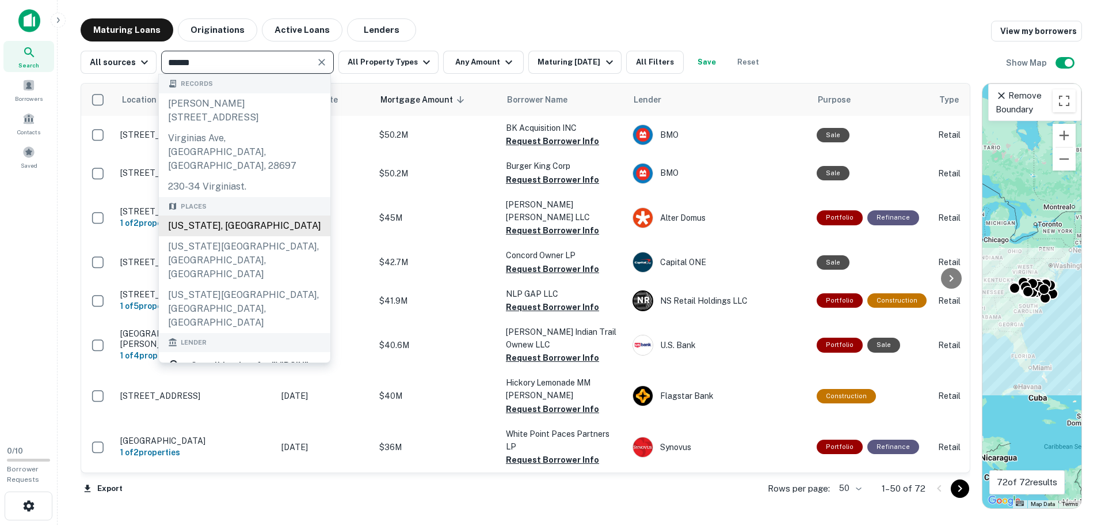
click at [257, 215] on div "[US_STATE], [GEOGRAPHIC_DATA]" at bounding box center [245, 225] width 172 height 21
click at [360, 65] on button "All Property Types" at bounding box center [389, 62] width 100 height 23
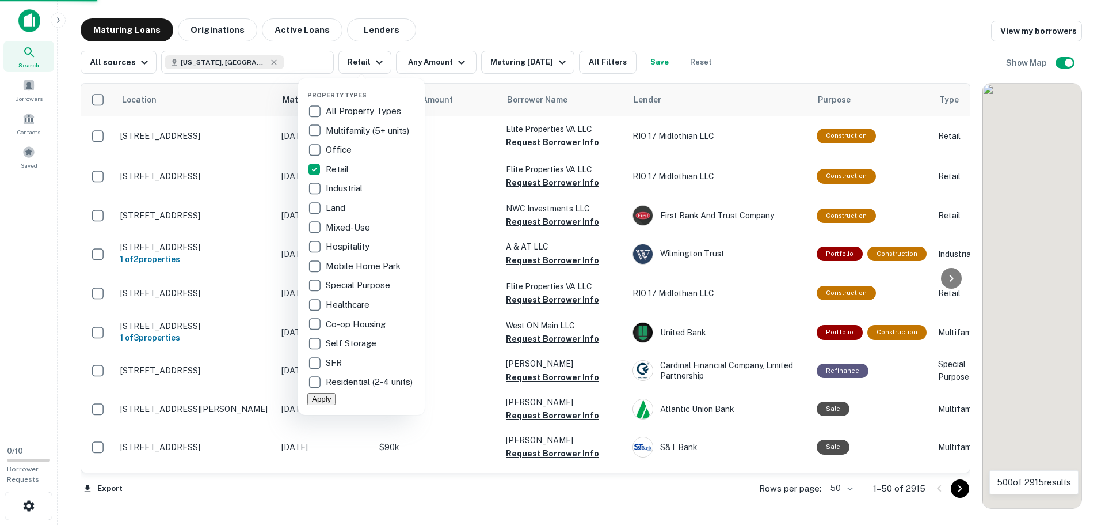
click at [421, 62] on div at bounding box center [552, 262] width 1105 height 525
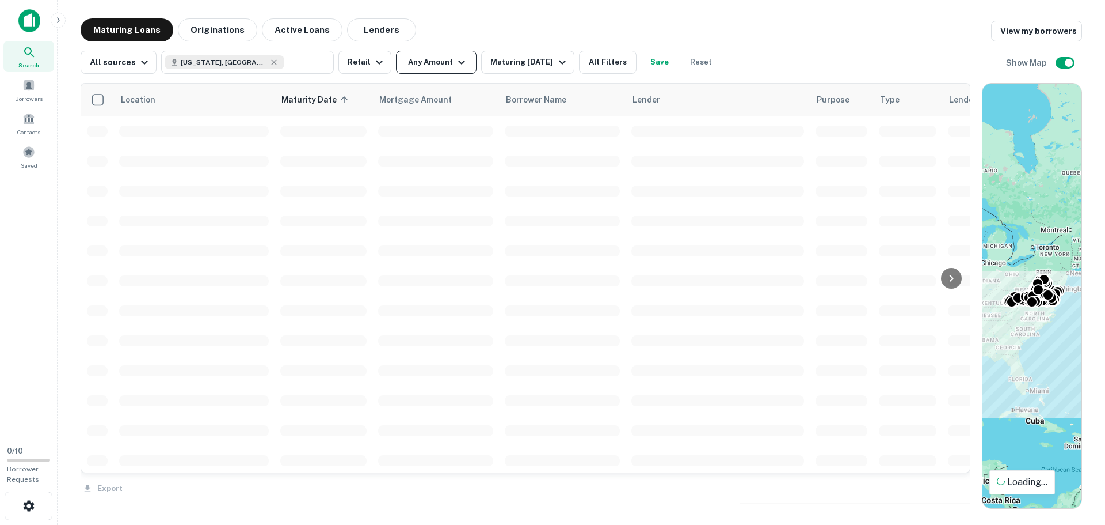
click at [421, 62] on div at bounding box center [552, 262] width 1105 height 525
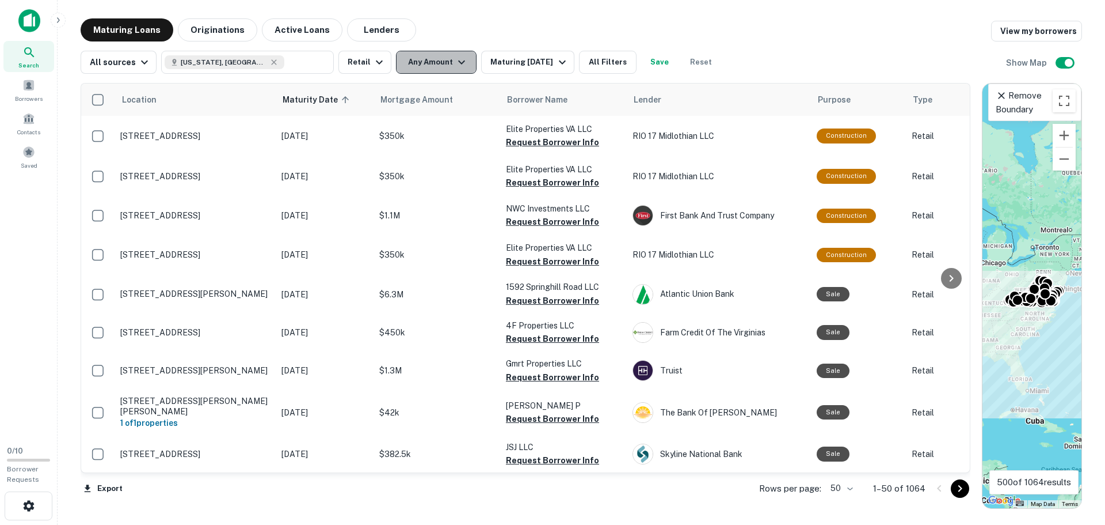
click at [421, 63] on button "Any Amount" at bounding box center [436, 62] width 81 height 23
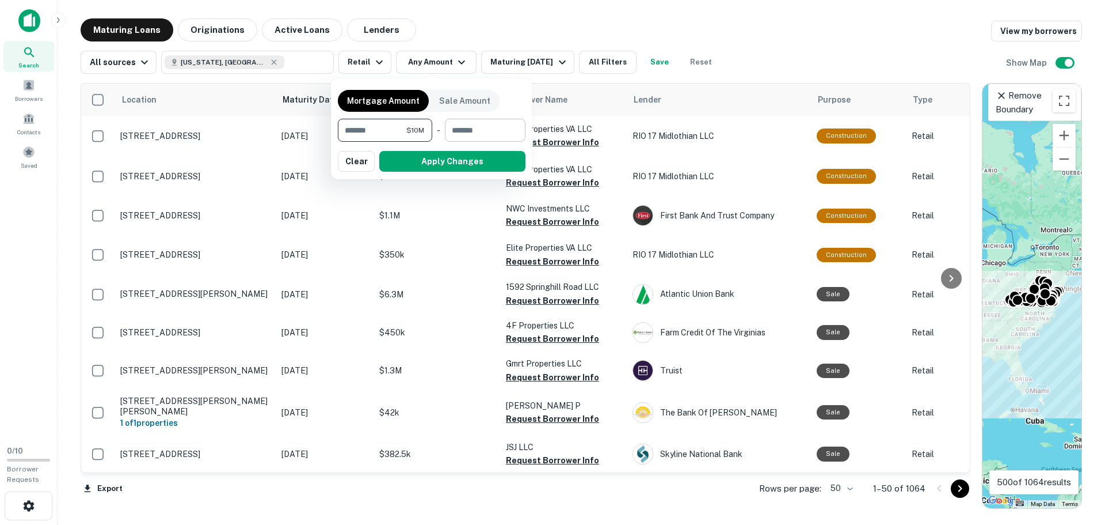
type input "********"
click at [481, 134] on input "number" at bounding box center [481, 130] width 73 height 23
type input "********"
click at [472, 167] on button "Apply Changes" at bounding box center [452, 161] width 146 height 21
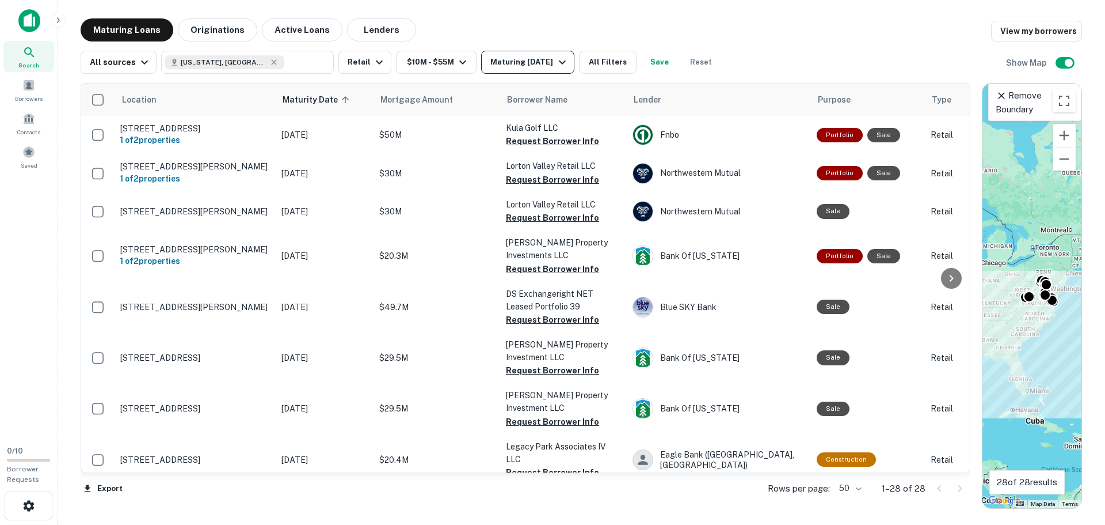
click at [510, 66] on div "Maturing [DATE]" at bounding box center [530, 62] width 78 height 14
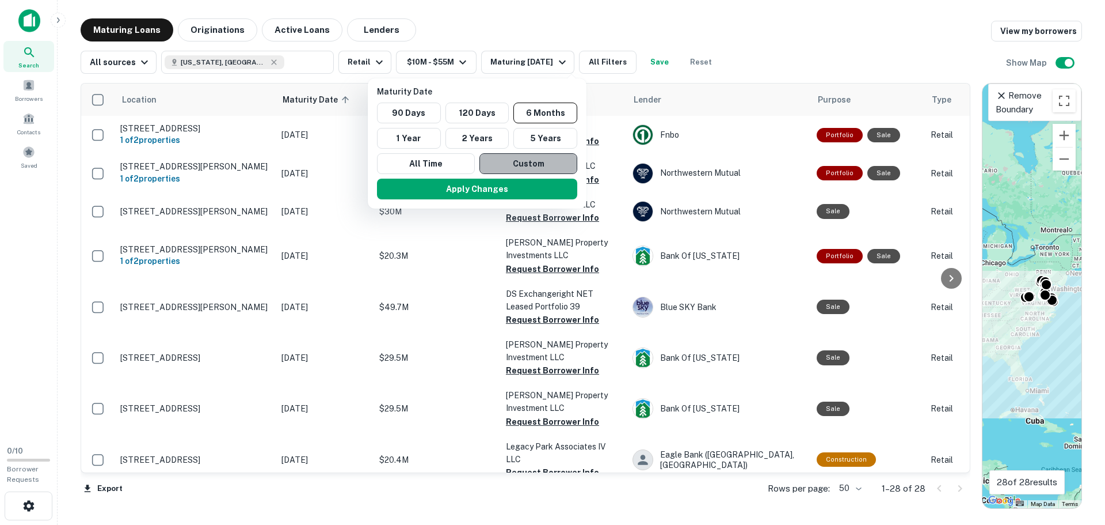
click at [523, 166] on button "Custom" at bounding box center [529, 163] width 98 height 21
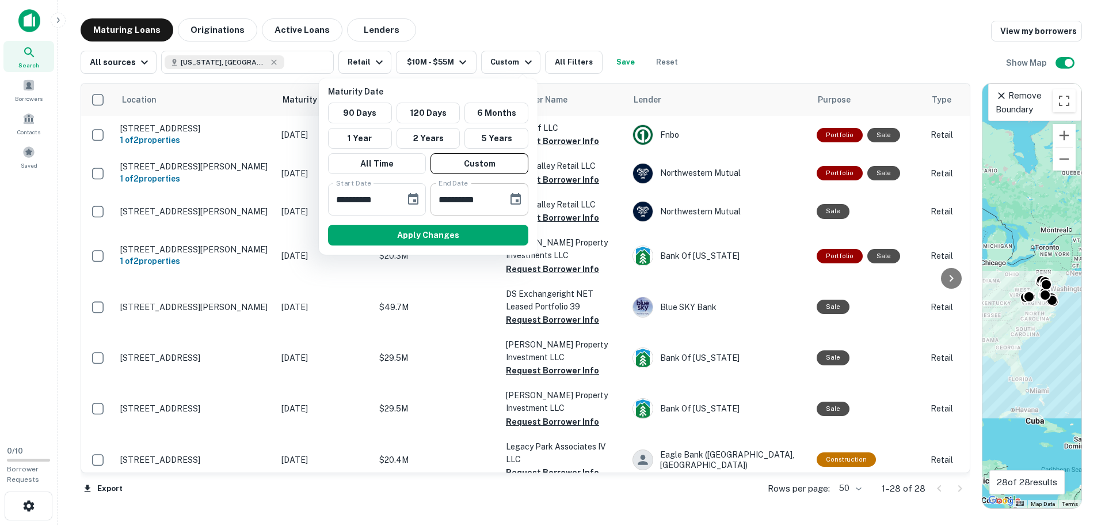
click at [514, 200] on icon "Choose date, selected date is Sep 6, 2025" at bounding box center [516, 199] width 14 height 14
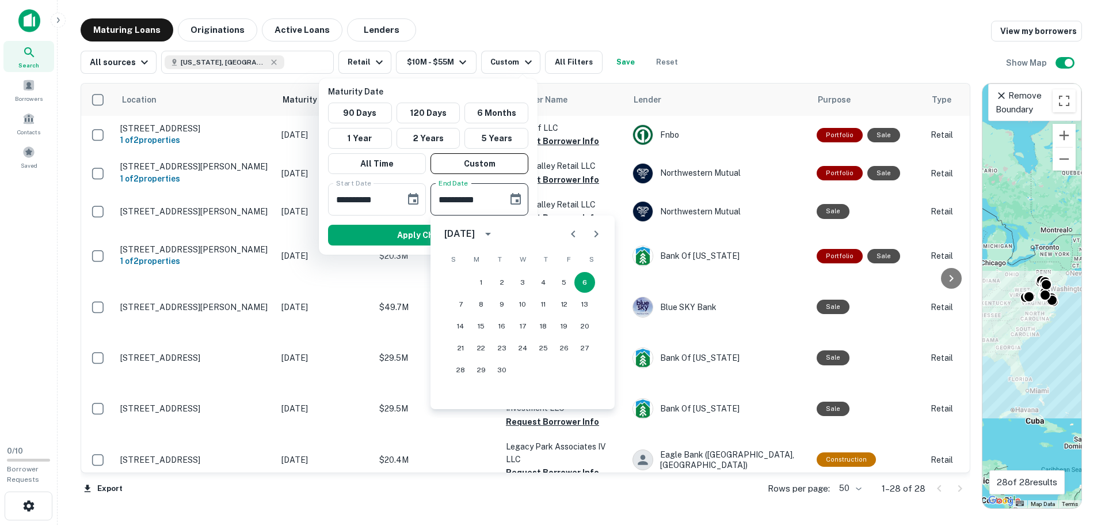
click at [595, 233] on icon "Next month" at bounding box center [597, 234] width 14 height 14
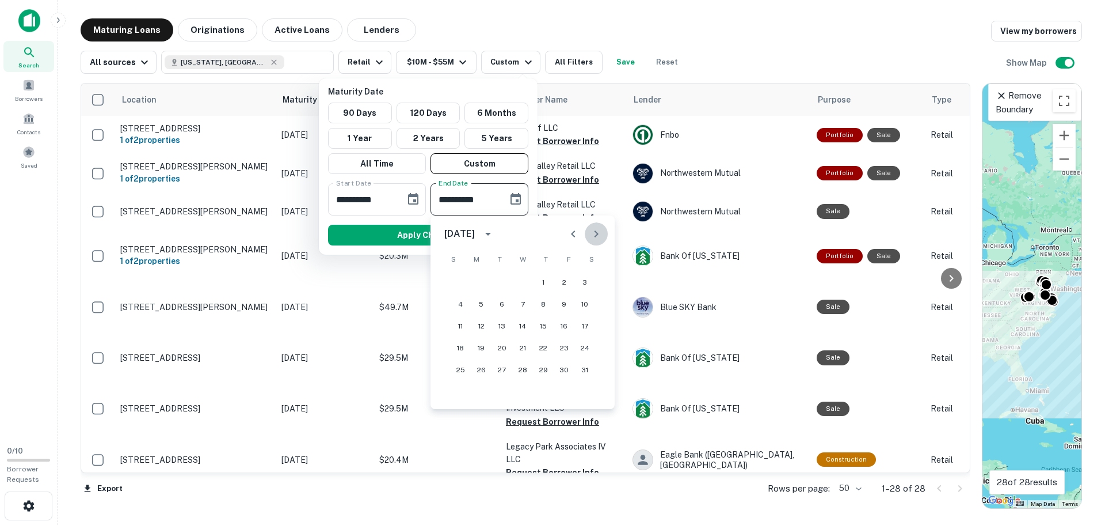
click at [595, 233] on icon "Next month" at bounding box center [597, 234] width 14 height 14
click at [548, 371] on button "30" at bounding box center [543, 369] width 21 height 21
type input "**********"
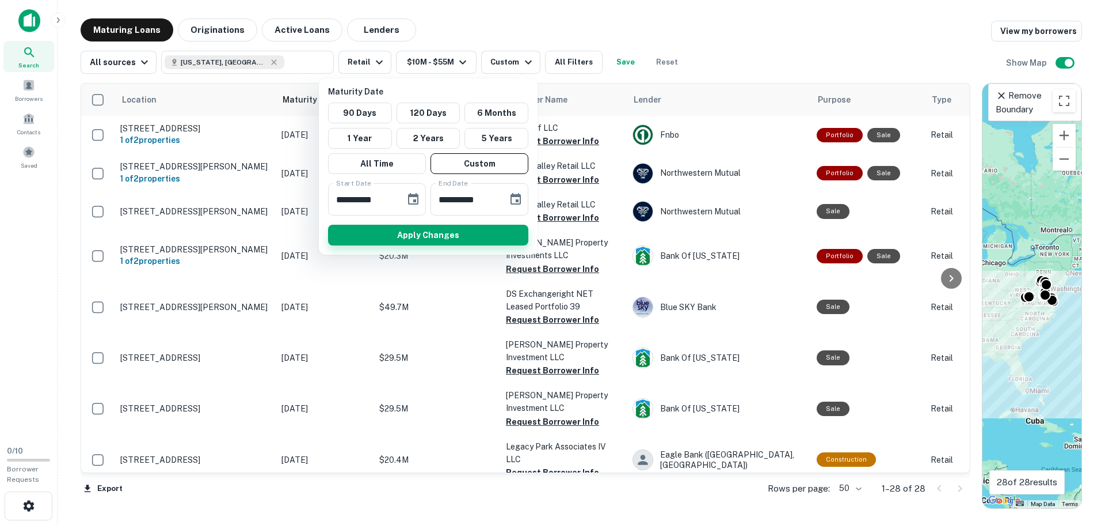
click at [421, 236] on button "Apply Changes" at bounding box center [428, 235] width 200 height 21
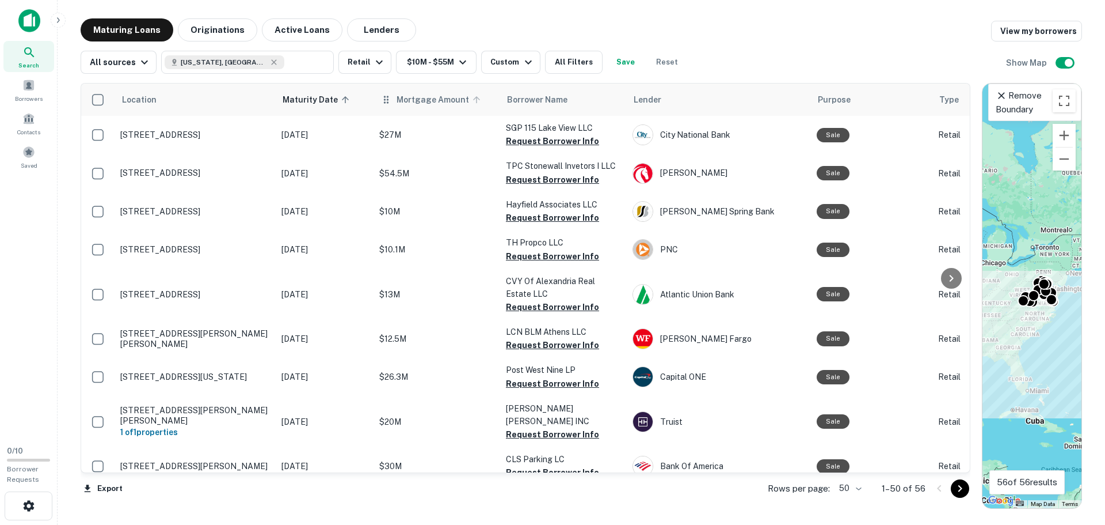
click at [408, 105] on span "Mortgage Amount" at bounding box center [441, 100] width 88 height 14
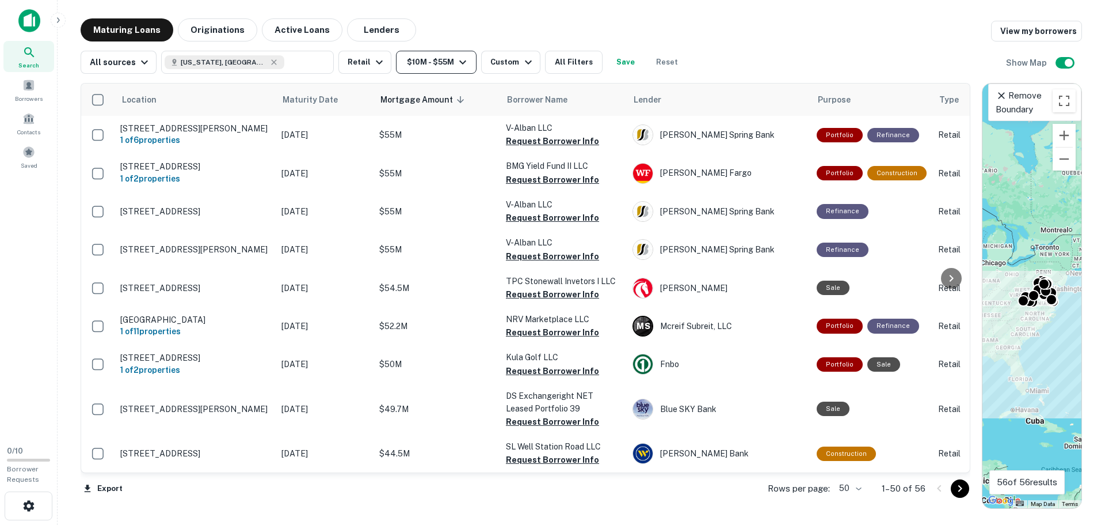
click at [462, 63] on icon "button" at bounding box center [463, 62] width 14 height 14
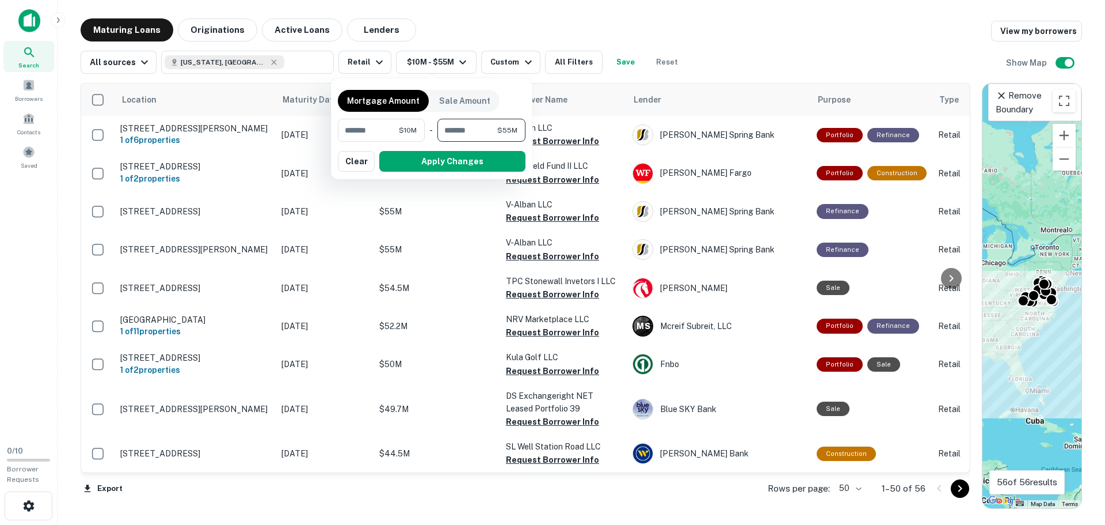
click at [450, 130] on input "********" at bounding box center [468, 130] width 60 height 23
type input "********"
click at [469, 159] on button "Apply Changes" at bounding box center [452, 161] width 146 height 21
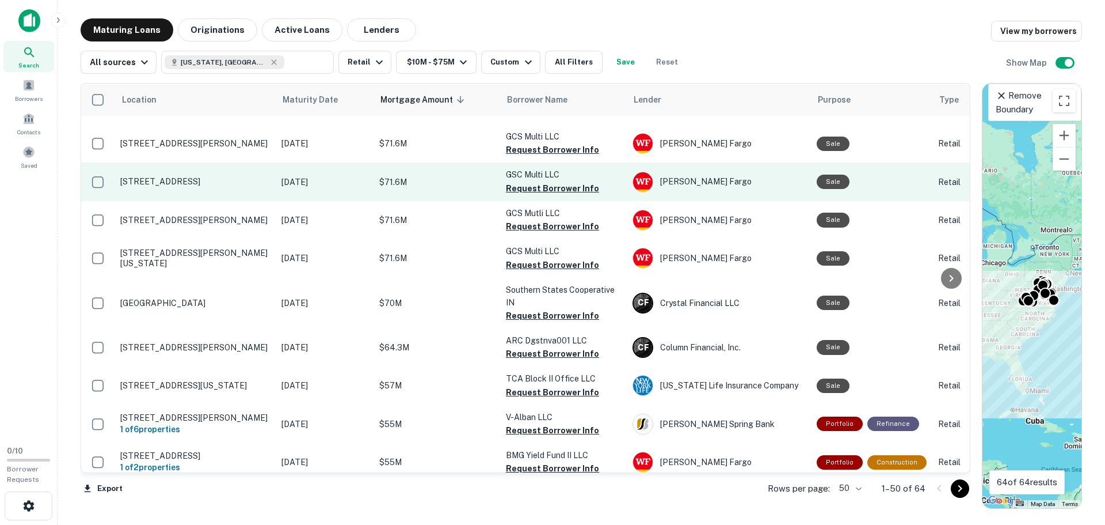
scroll to position [58, 0]
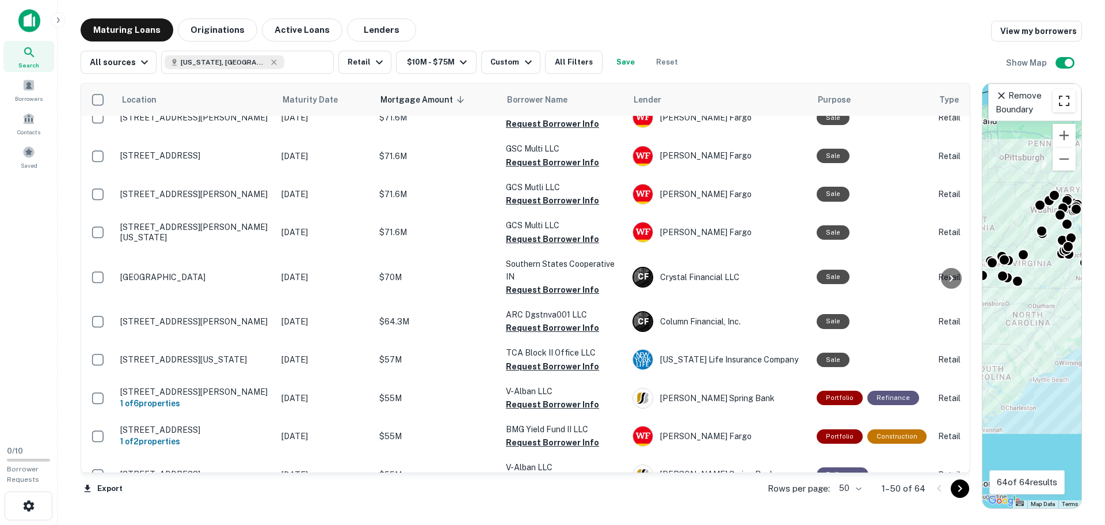
click at [1066, 106] on button "Toggle fullscreen view" at bounding box center [1064, 100] width 23 height 23
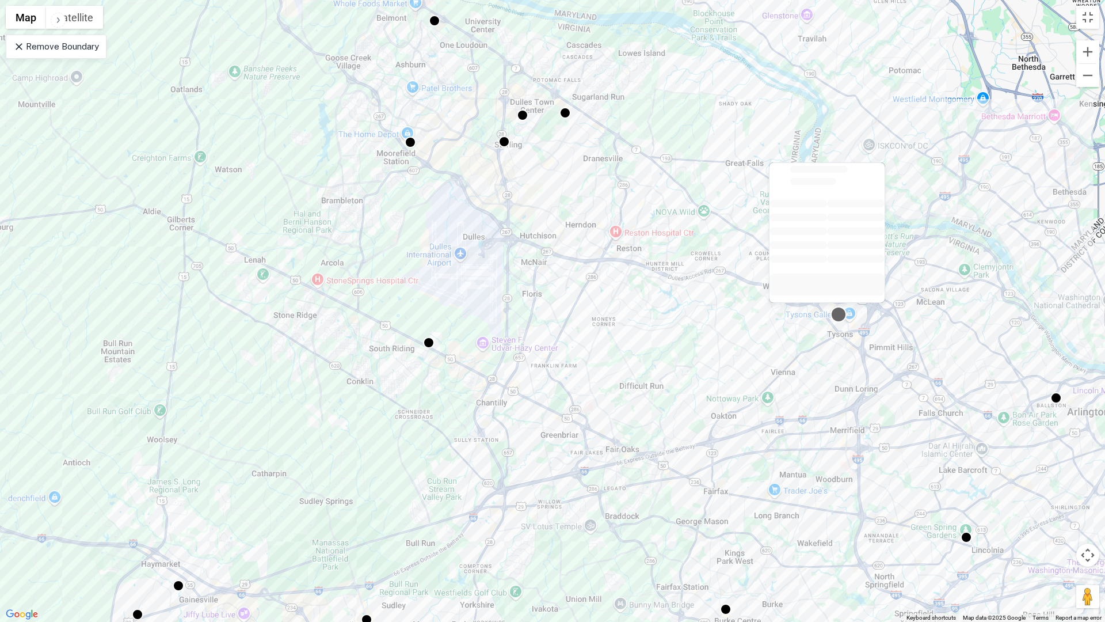
click at [837, 312] on div at bounding box center [839, 314] width 17 height 17
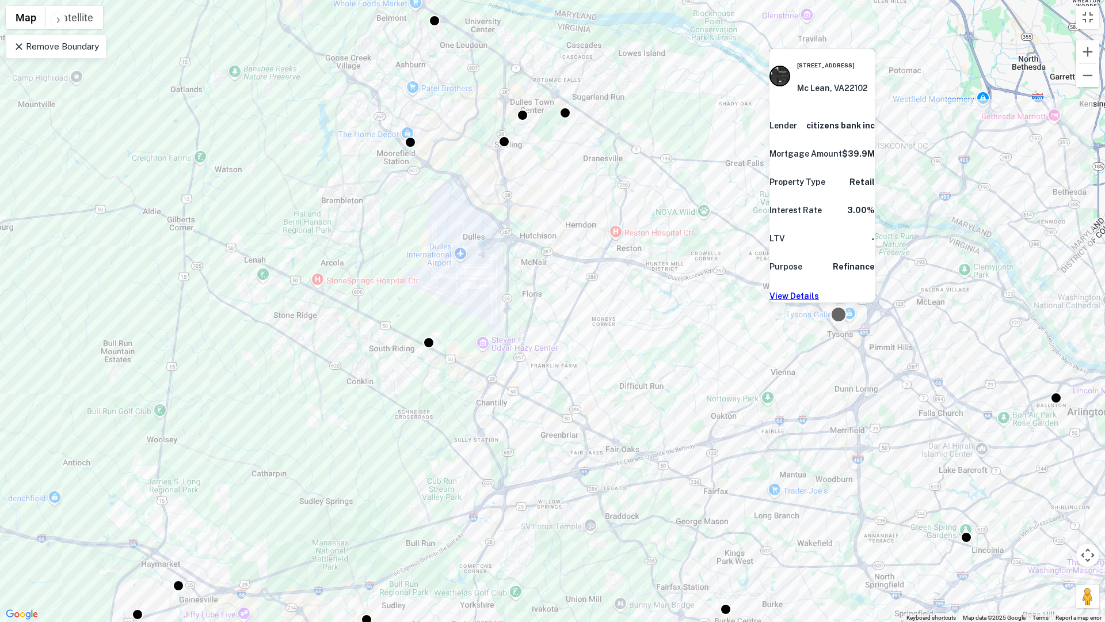
click at [837, 312] on div at bounding box center [839, 314] width 17 height 17
click at [842, 312] on div at bounding box center [839, 314] width 17 height 17
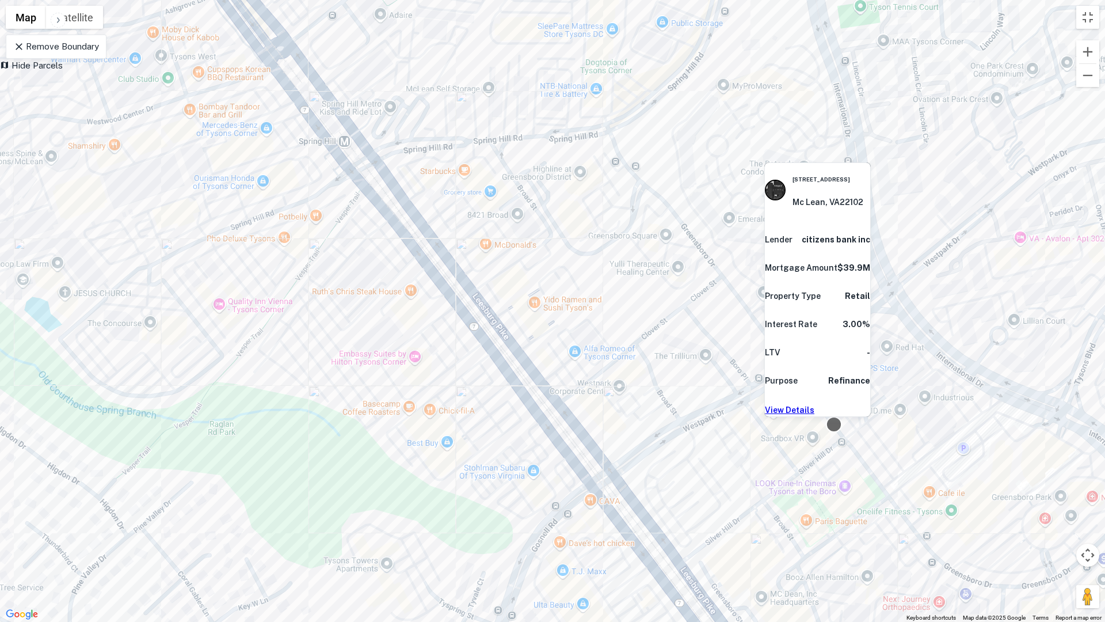
click at [834, 427] on div at bounding box center [834, 424] width 17 height 17
click at [837, 422] on div at bounding box center [834, 424] width 17 height 17
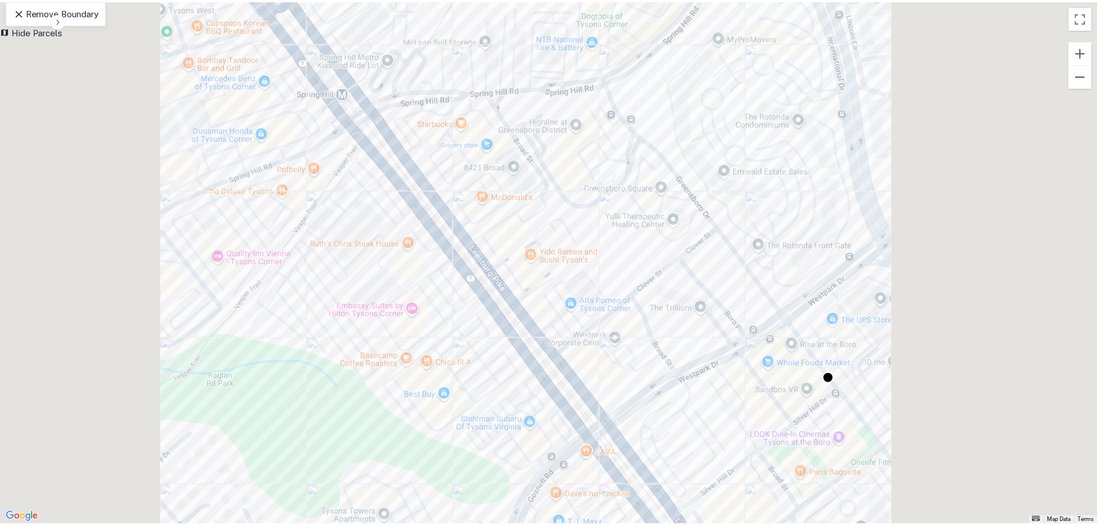
scroll to position [921, 0]
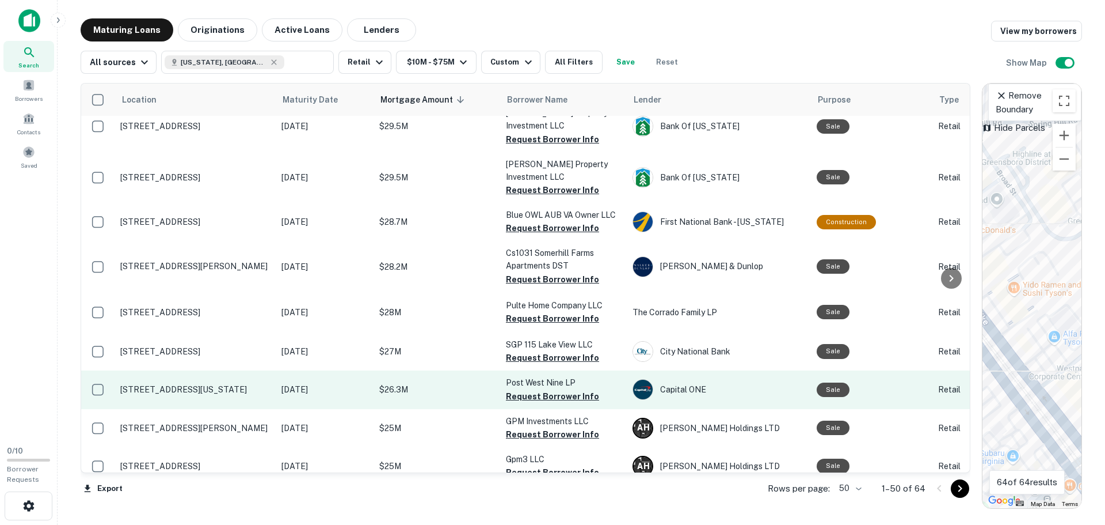
click at [164, 394] on p "3445 Washington Blvd Arlington, VA22201" at bounding box center [195, 389] width 150 height 10
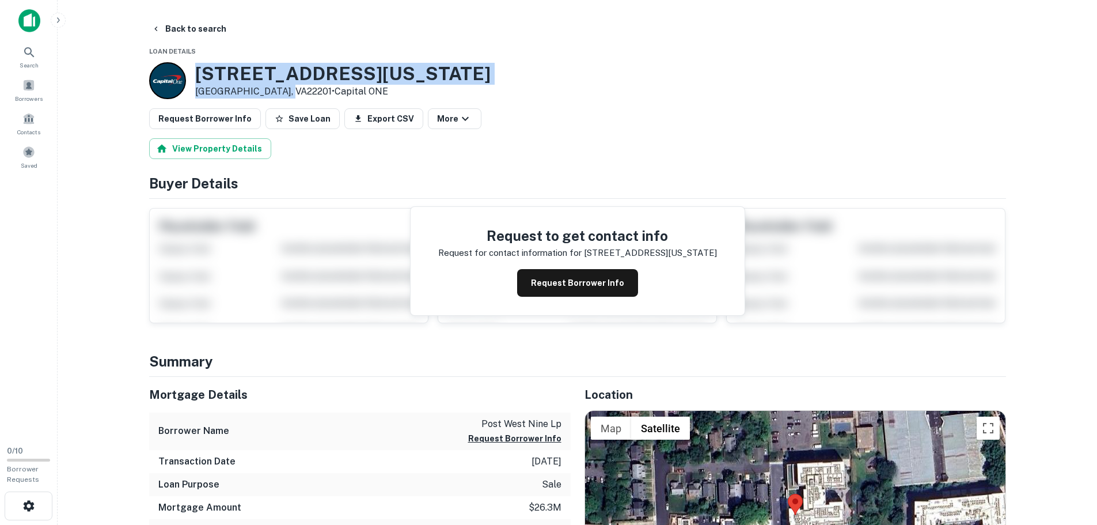
drag, startPoint x: 278, startPoint y: 87, endPoint x: 192, endPoint y: 74, distance: 86.7
click at [192, 74] on div "3445 Washington Blvd Arlington, VA22201 • Capital ONE" at bounding box center [319, 80] width 341 height 37
copy div "3445 Washington Blvd Arlington, VA22201"
click at [156, 28] on icon "button" at bounding box center [155, 28] width 9 height 9
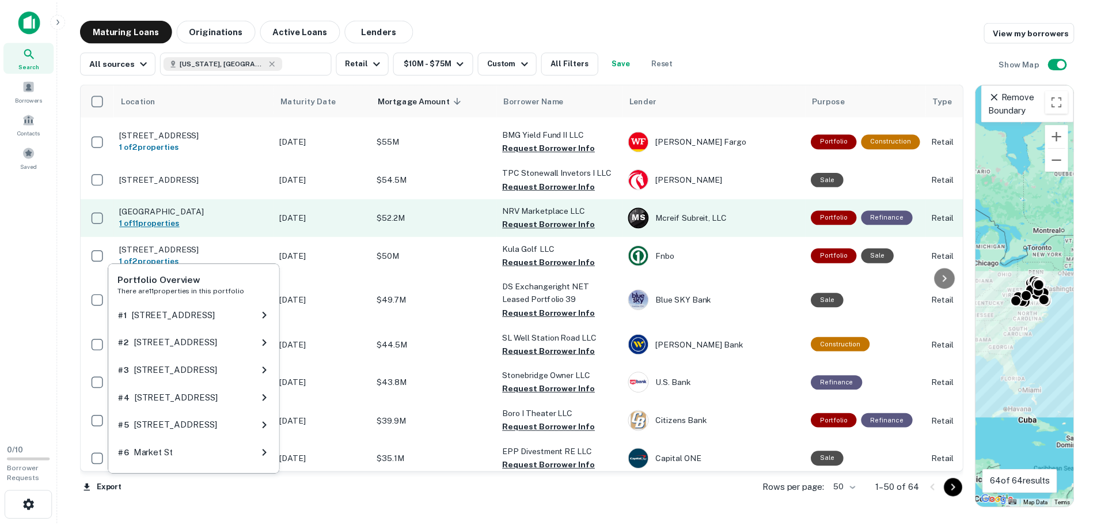
scroll to position [403, 0]
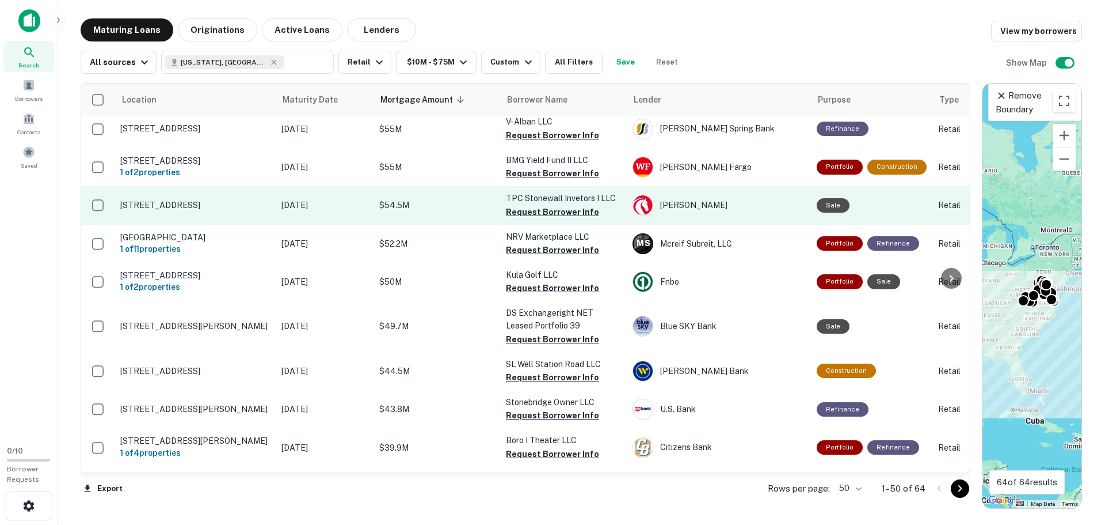
click at [227, 210] on p "7900 Stonewall Shops Sq Gainesville, VA20155" at bounding box center [195, 205] width 150 height 10
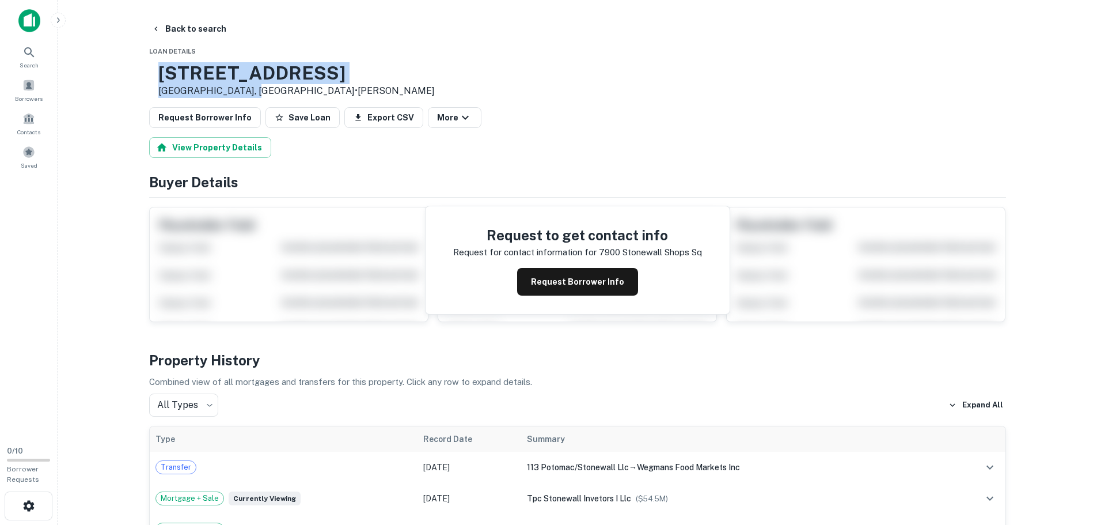
drag, startPoint x: 284, startPoint y: 89, endPoint x: 189, endPoint y: 74, distance: 96.2
click at [189, 74] on div "7900 Stonewall Shops Sq Gainesville, VA20155 • Jackson" at bounding box center [292, 80] width 286 height 36
copy div "7900 Stonewall Shops Sq Gainesville, VA20155"
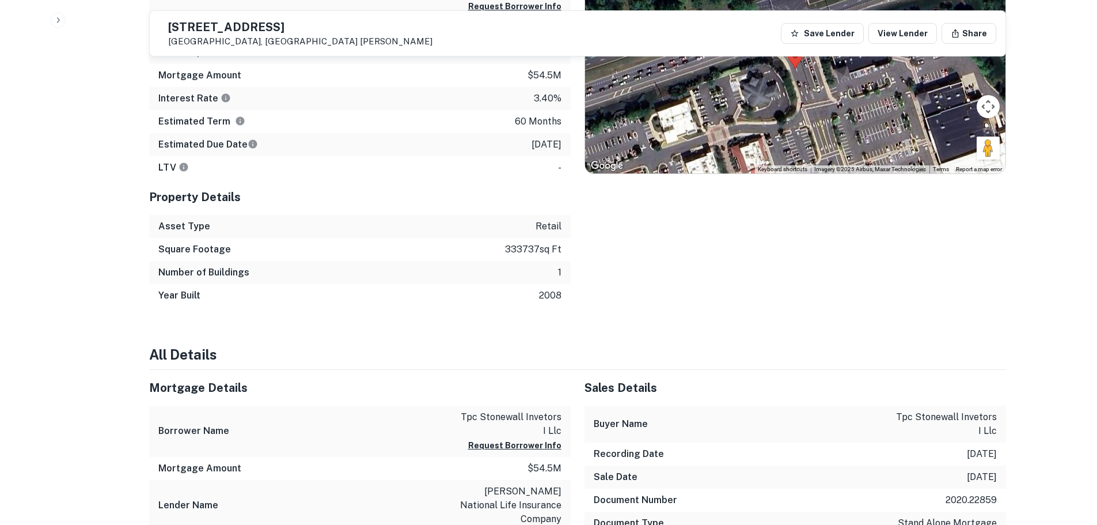
scroll to position [691, 0]
